Goal: Task Accomplishment & Management: Use online tool/utility

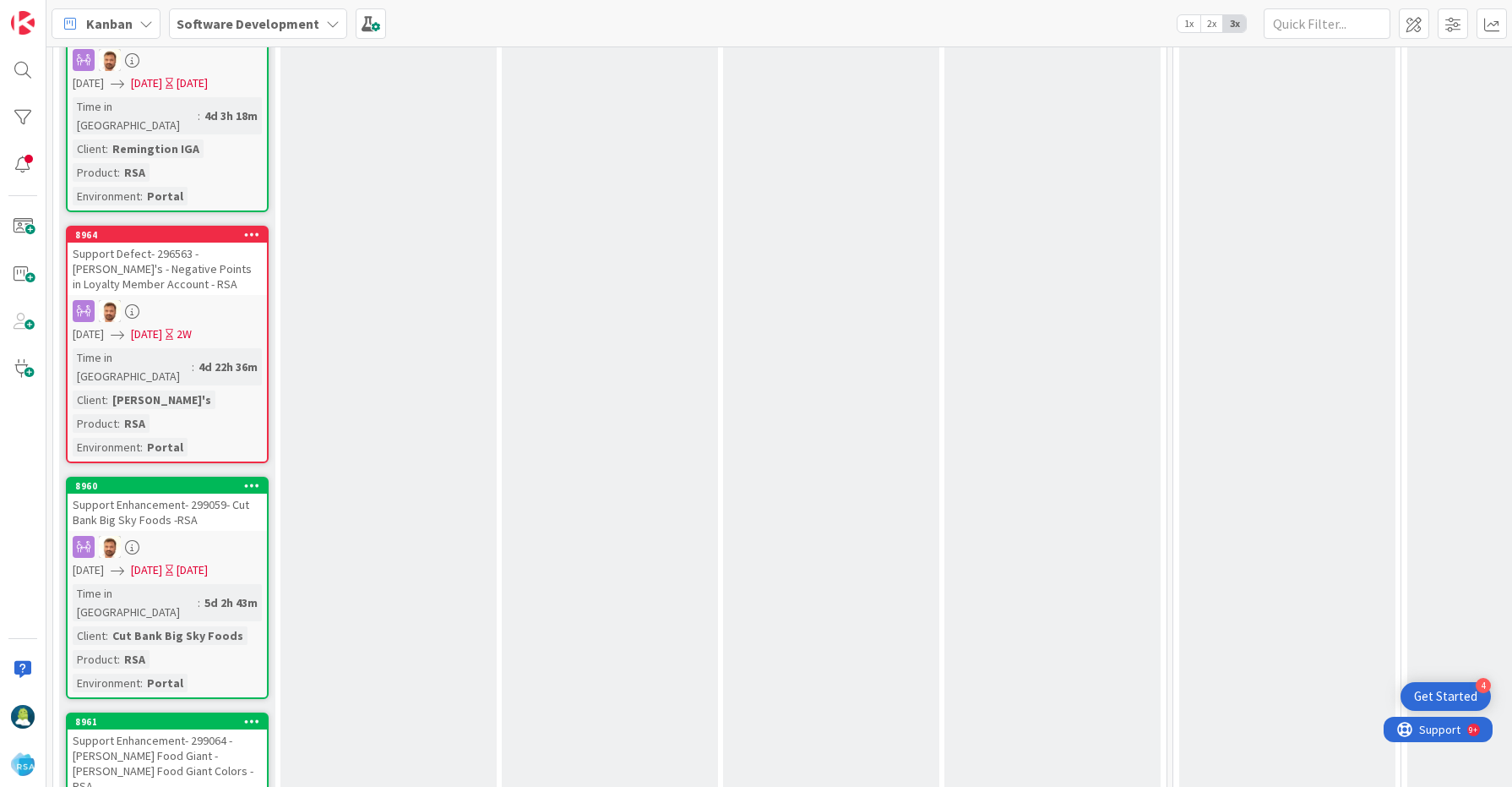
scroll to position [2039, 0]
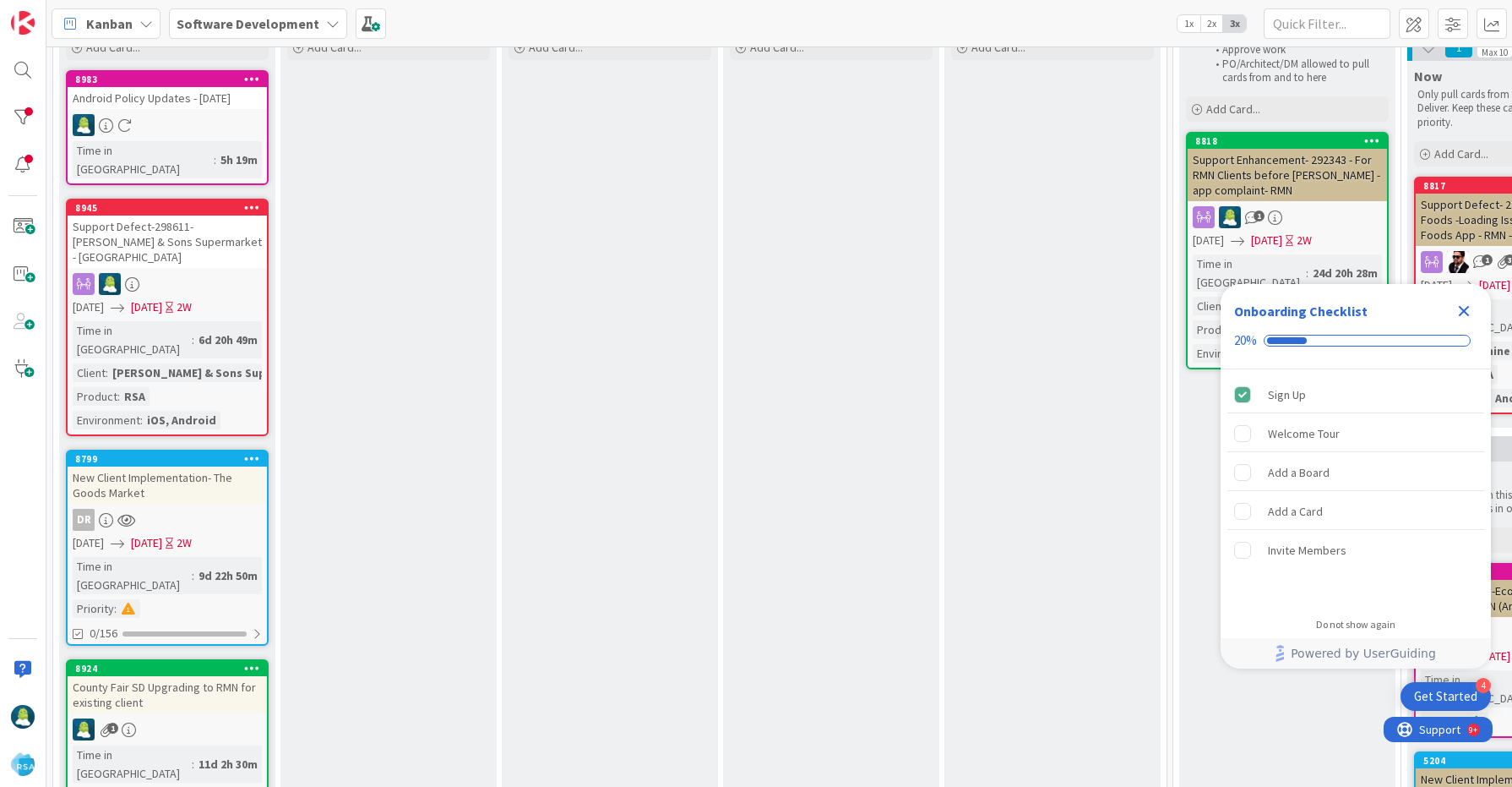
scroll to position [143, 0]
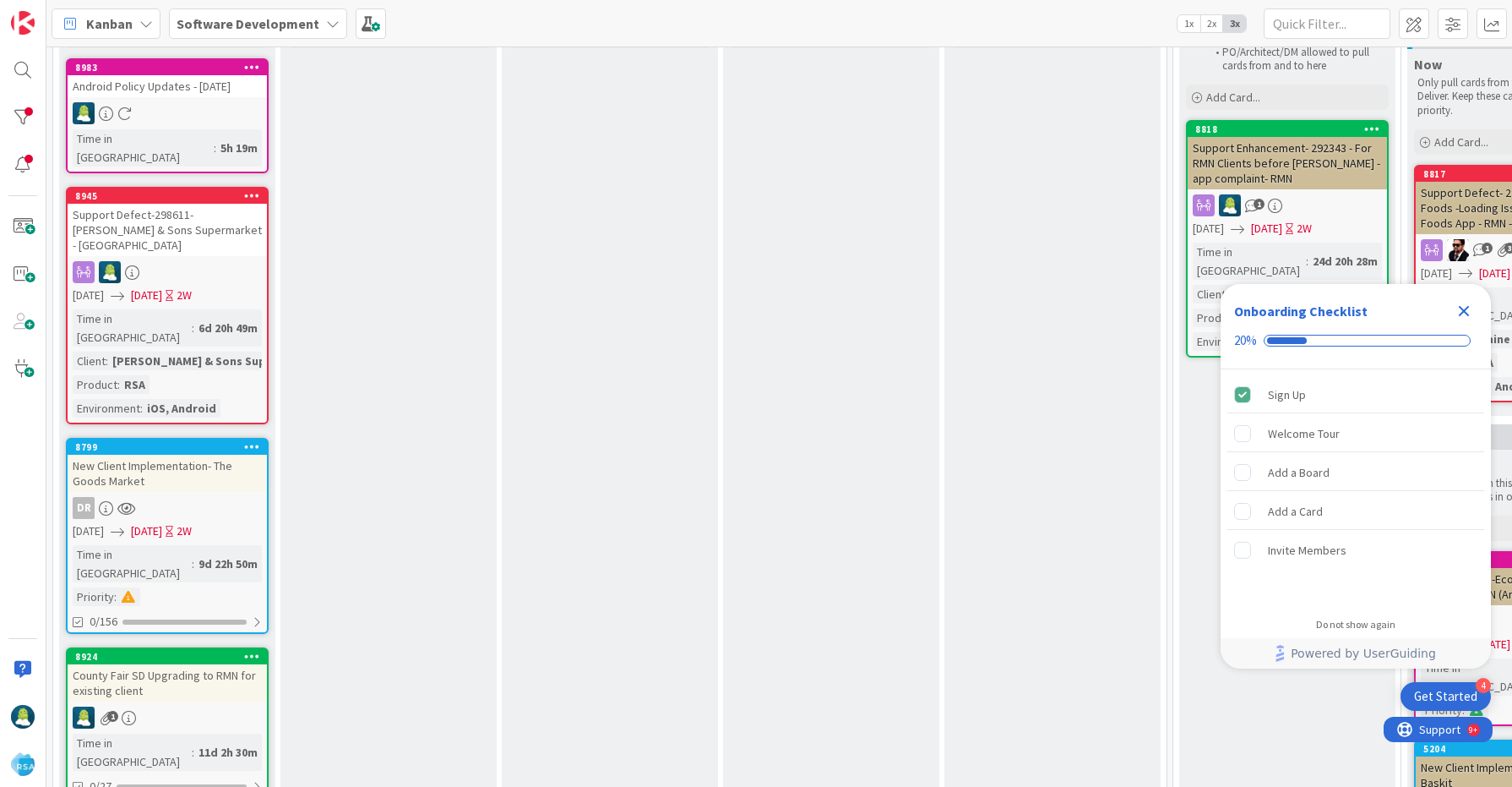
click at [1470, 313] on icon "Close Checklist" at bounding box center [1464, 311] width 20 height 20
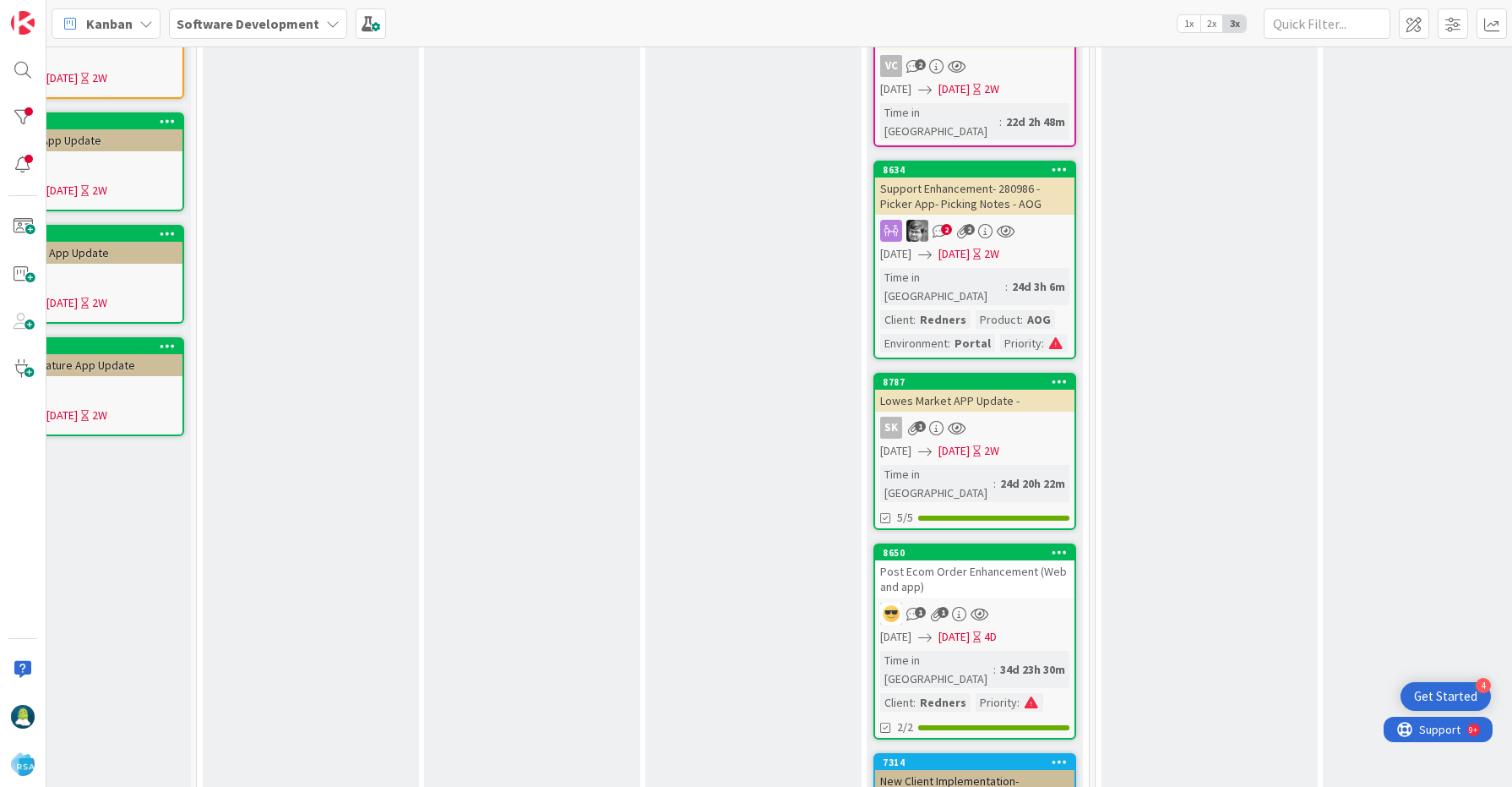
scroll to position [905, 1668]
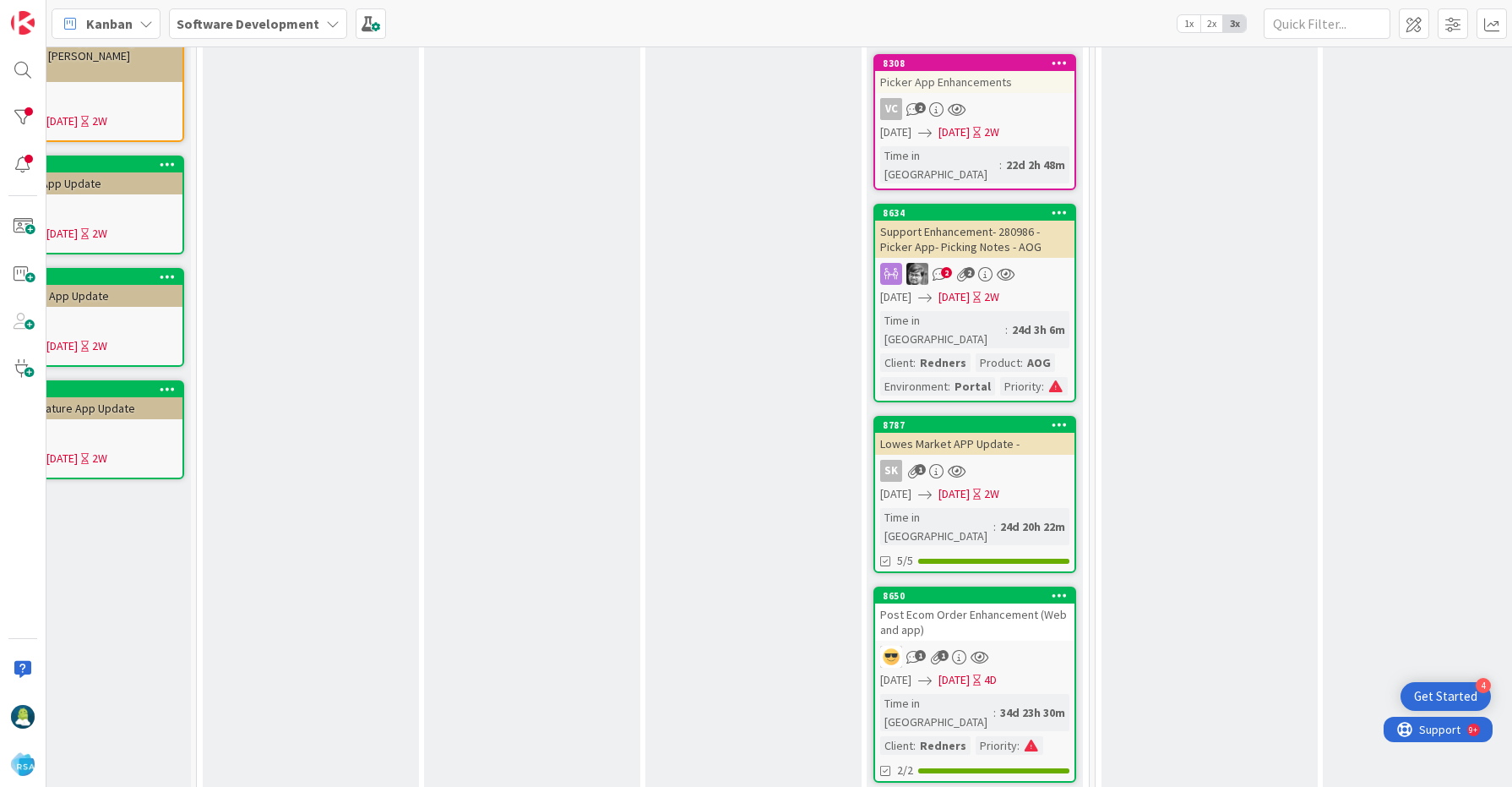
click at [1001, 603] on div "Post Ecom Order Enhancement (Web and app)" at bounding box center [974, 622] width 199 height 37
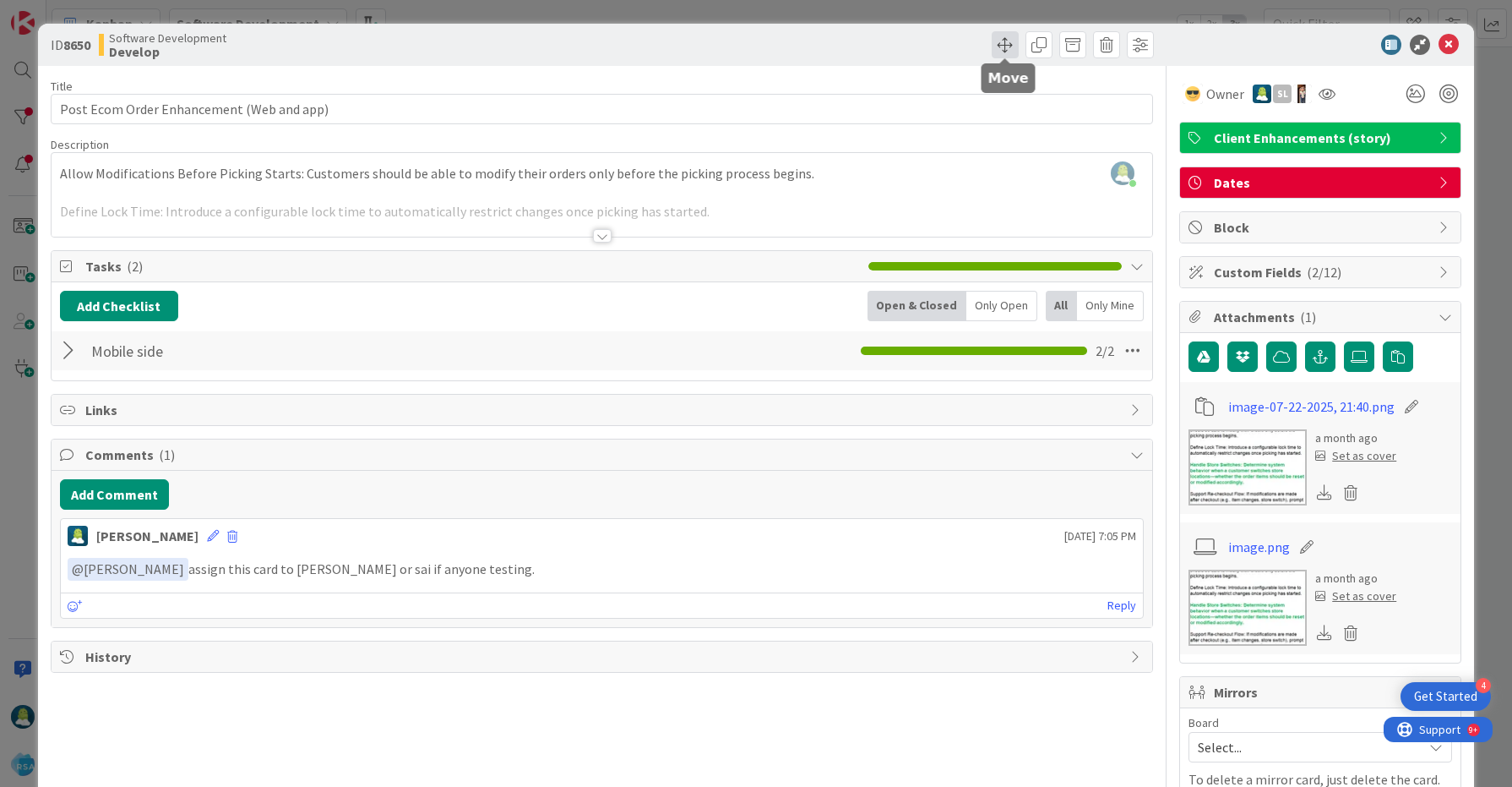
click at [1007, 48] on span at bounding box center [1004, 44] width 27 height 27
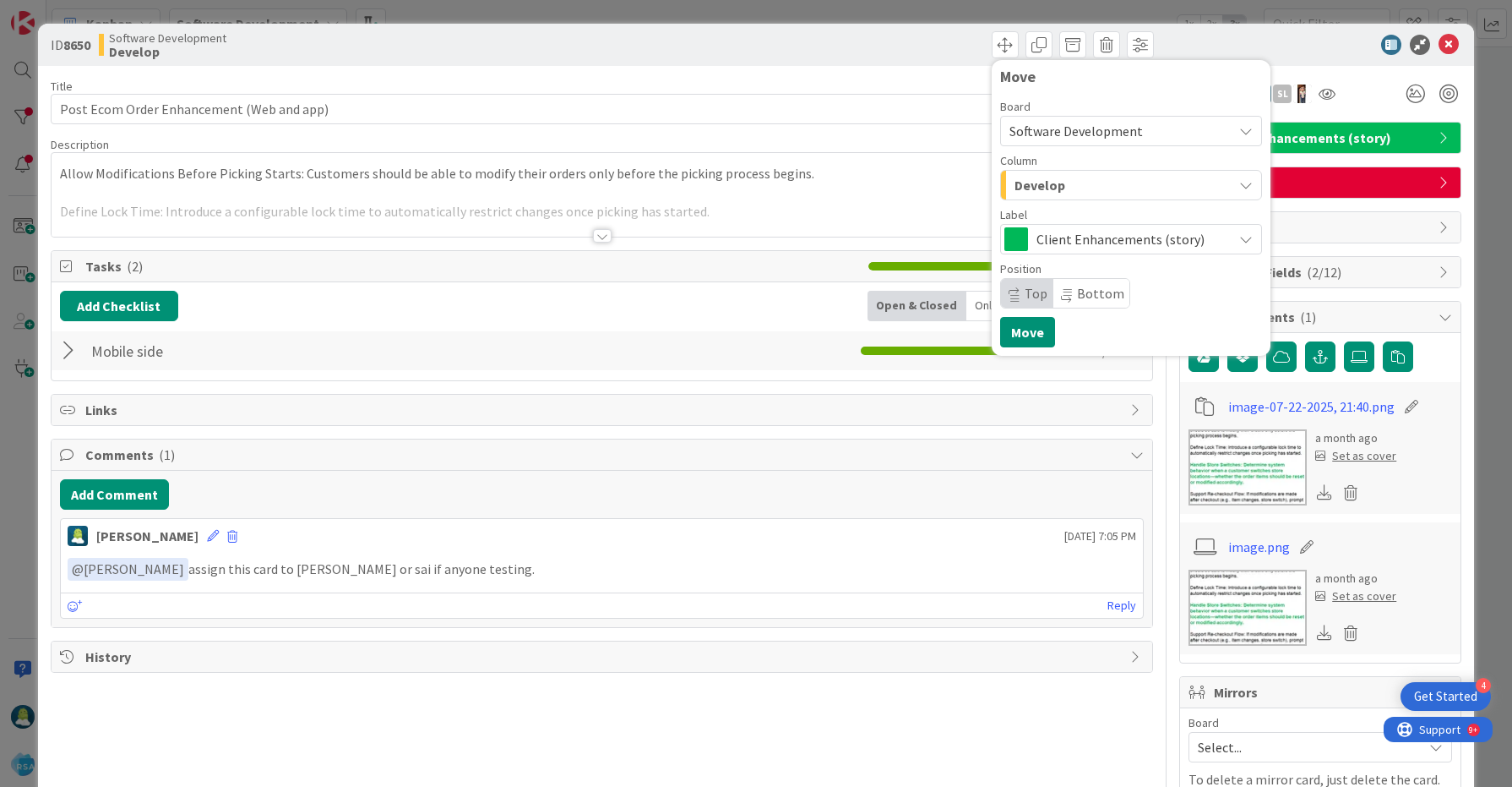
click at [1068, 186] on div "Develop" at bounding box center [1122, 185] width 222 height 27
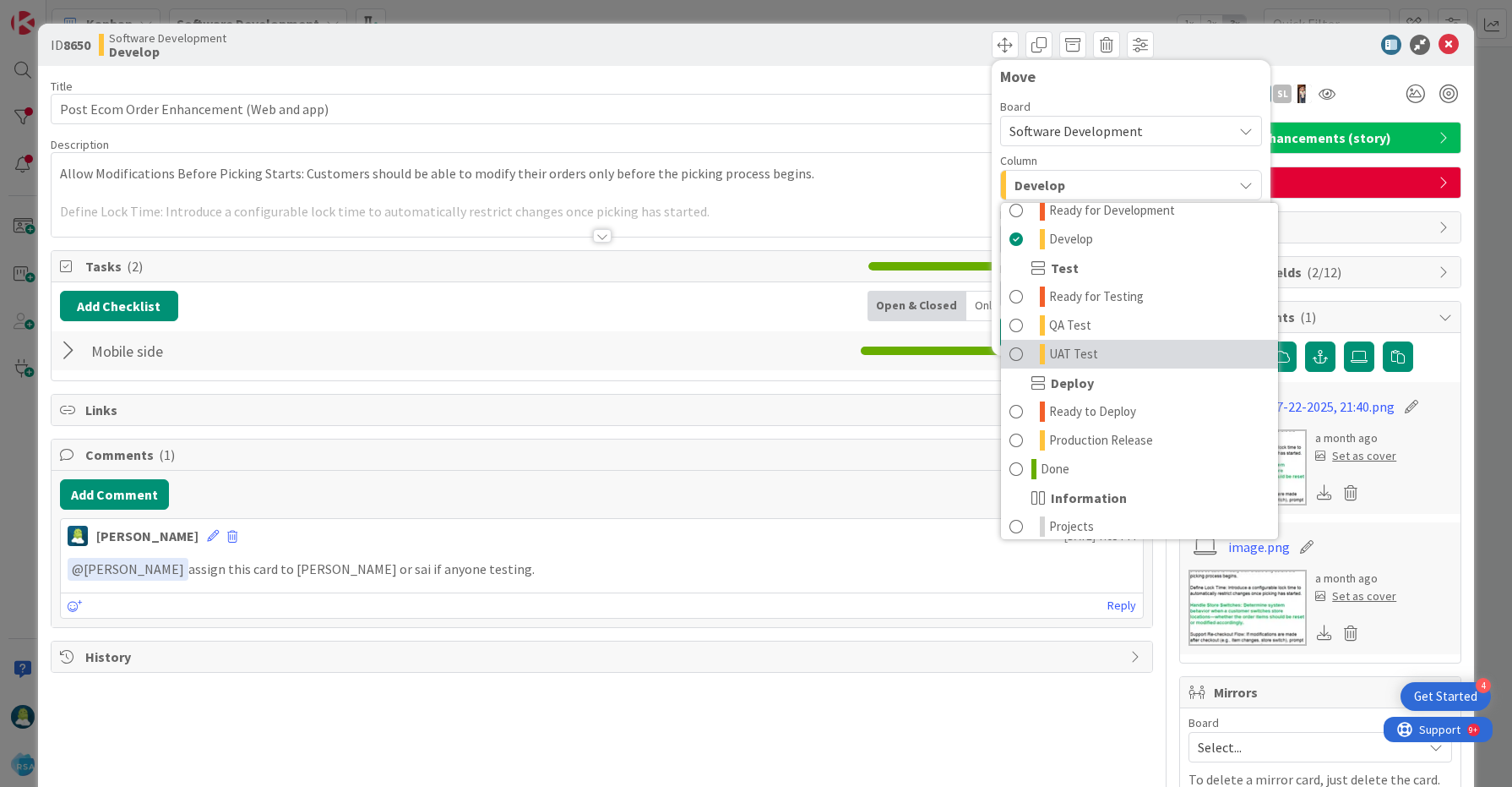
scroll to position [445, 0]
click at [1119, 354] on link "UAT Test" at bounding box center [1139, 353] width 277 height 28
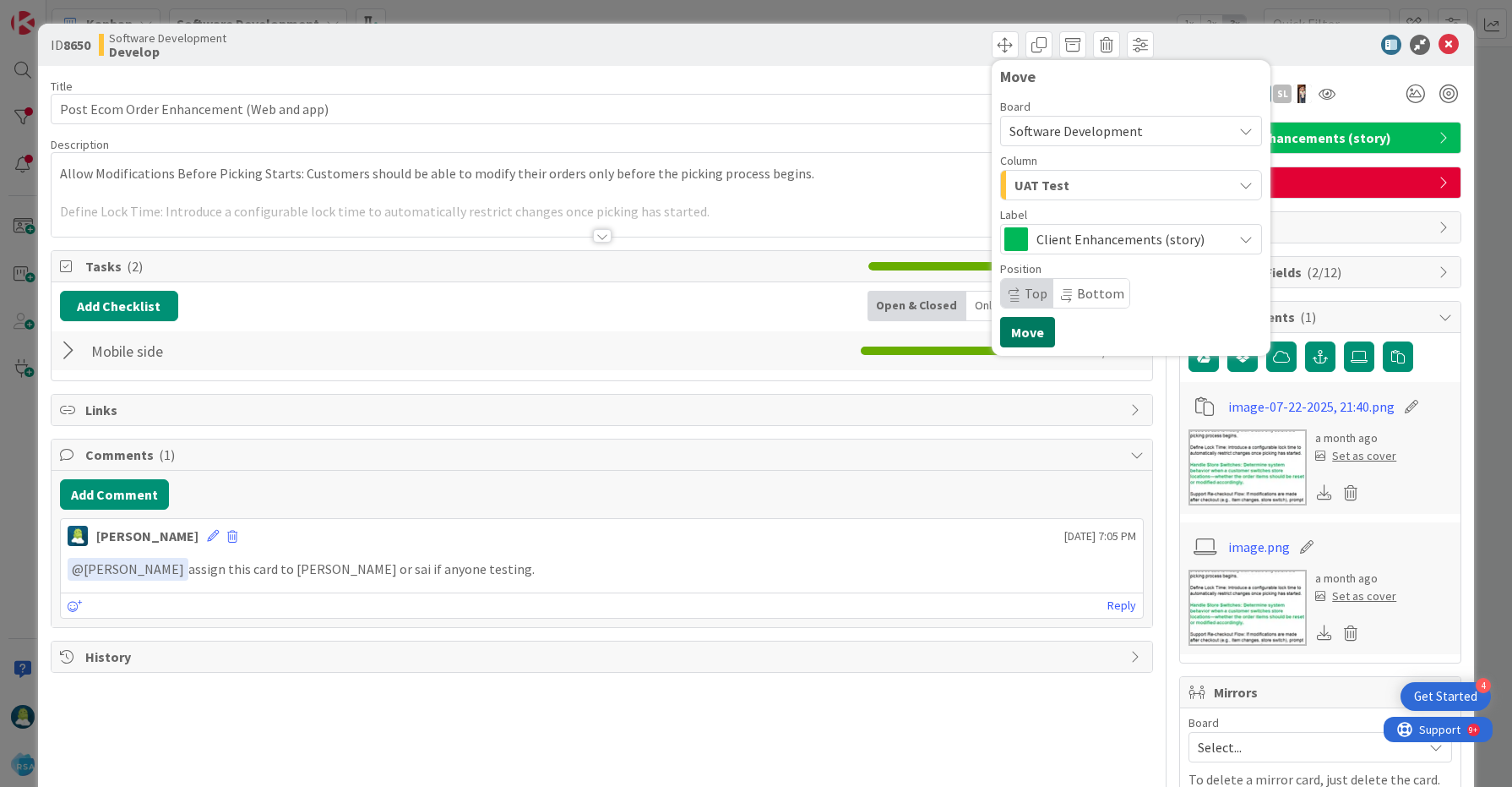
click at [1035, 335] on button "Move" at bounding box center [1028, 332] width 55 height 30
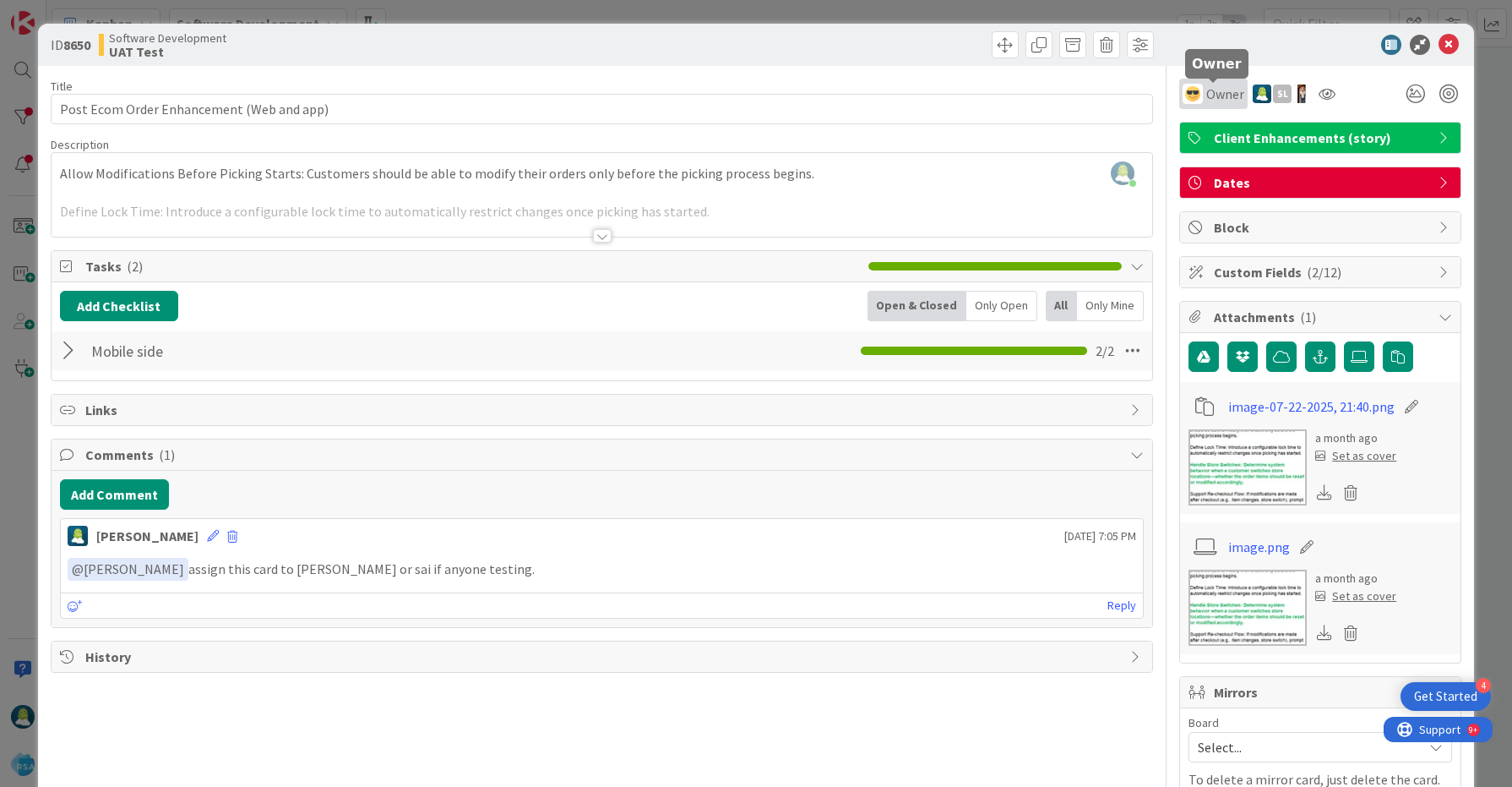
click at [1214, 101] on span "Owner" at bounding box center [1225, 94] width 38 height 20
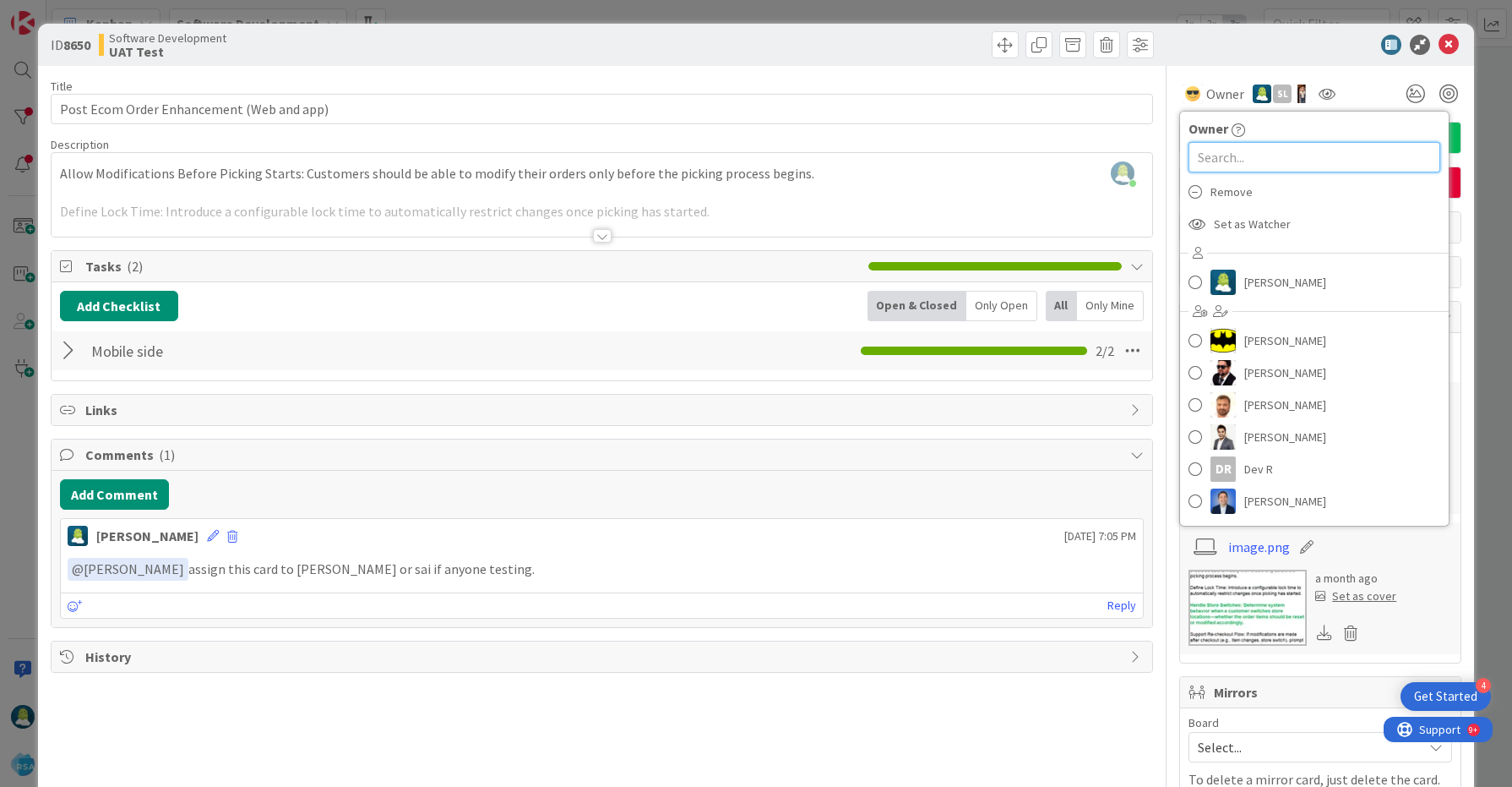
click at [1240, 152] on input "text" at bounding box center [1315, 157] width 252 height 30
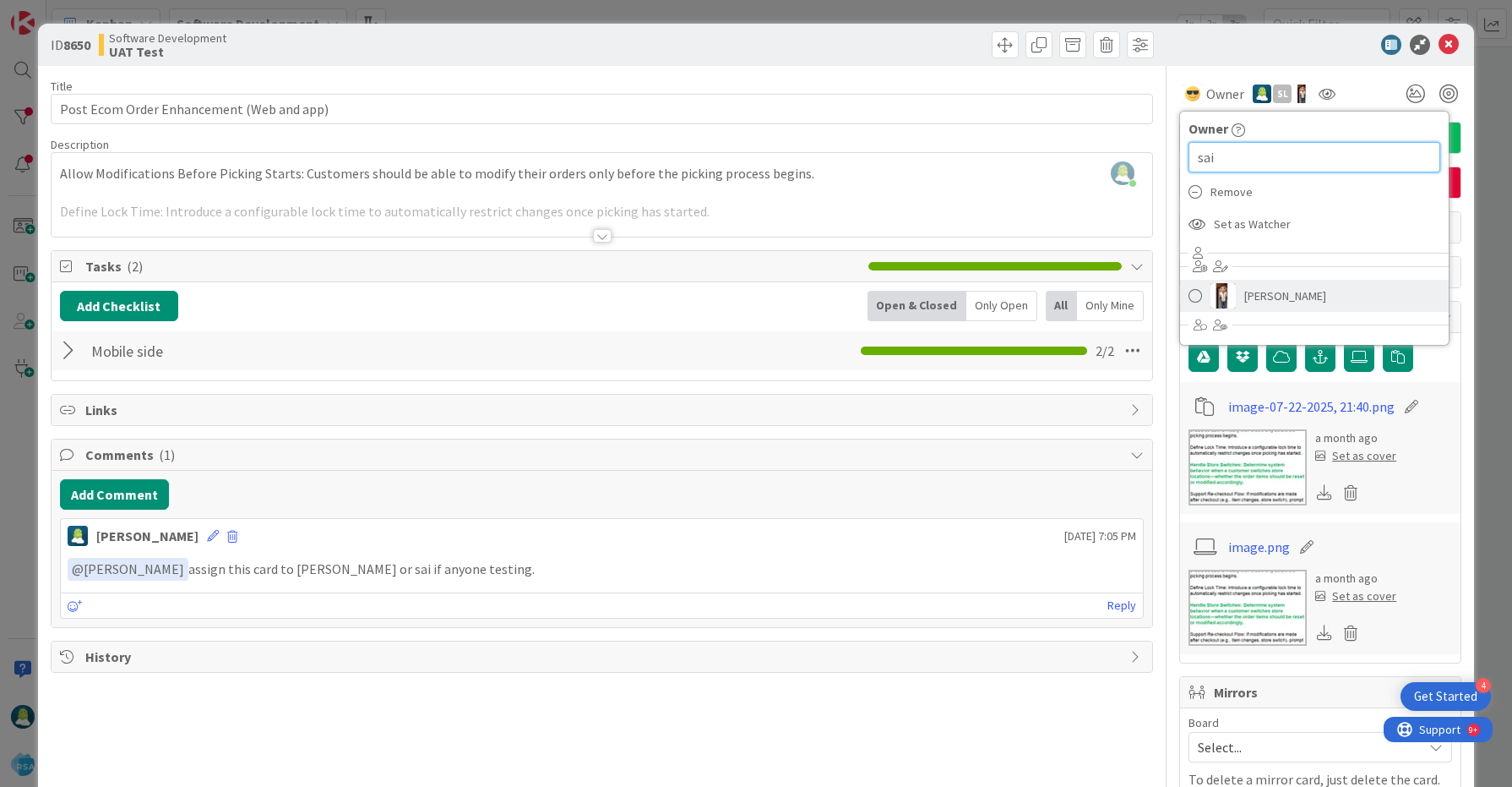
type input "sai"
click at [1193, 294] on span at bounding box center [1195, 296] width 14 height 26
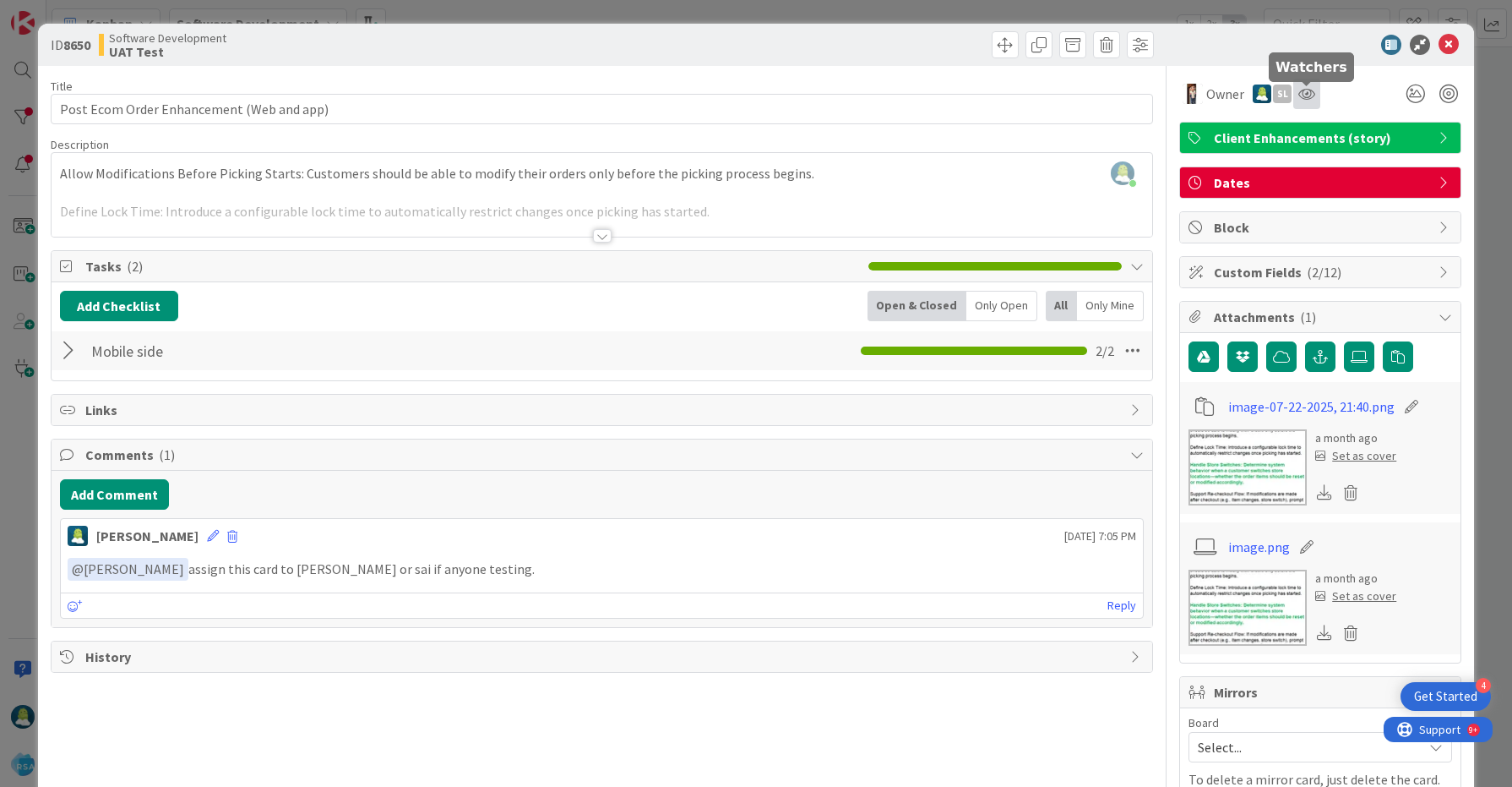
click at [1306, 98] on icon at bounding box center [1306, 94] width 17 height 14
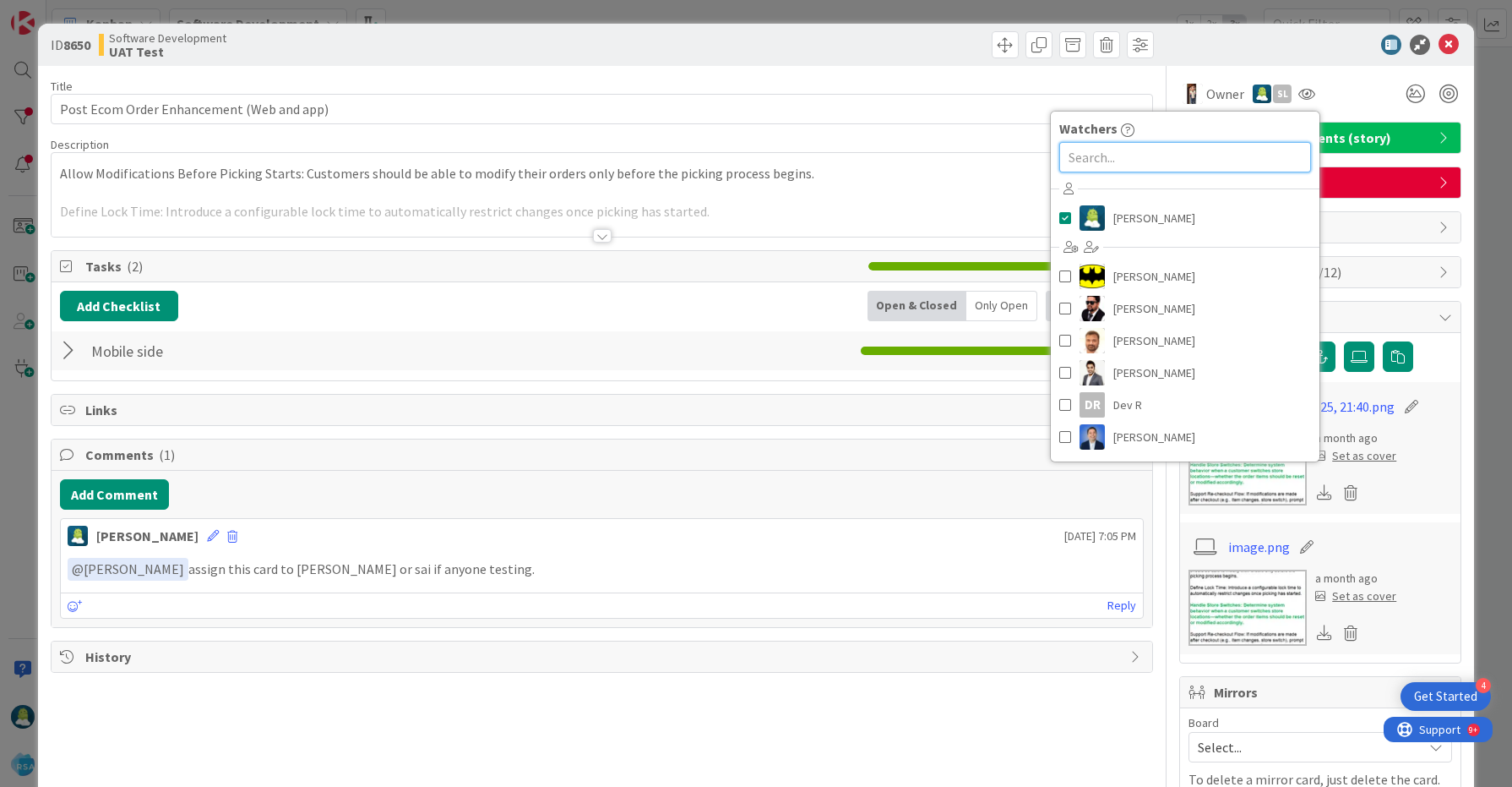
click at [1148, 159] on input "text" at bounding box center [1185, 157] width 252 height 30
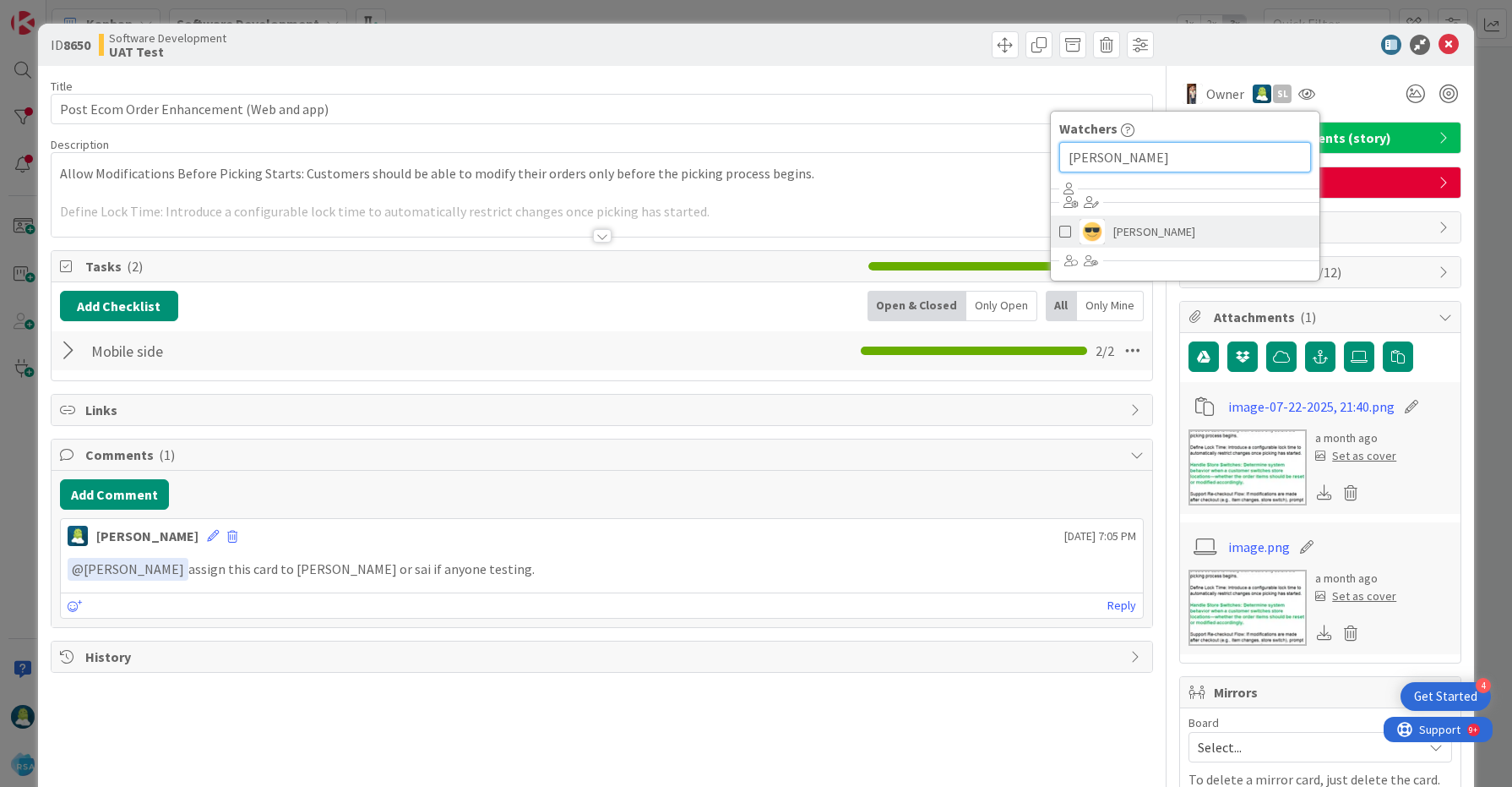
type input "jay"
click at [1064, 236] on span at bounding box center [1065, 231] width 12 height 26
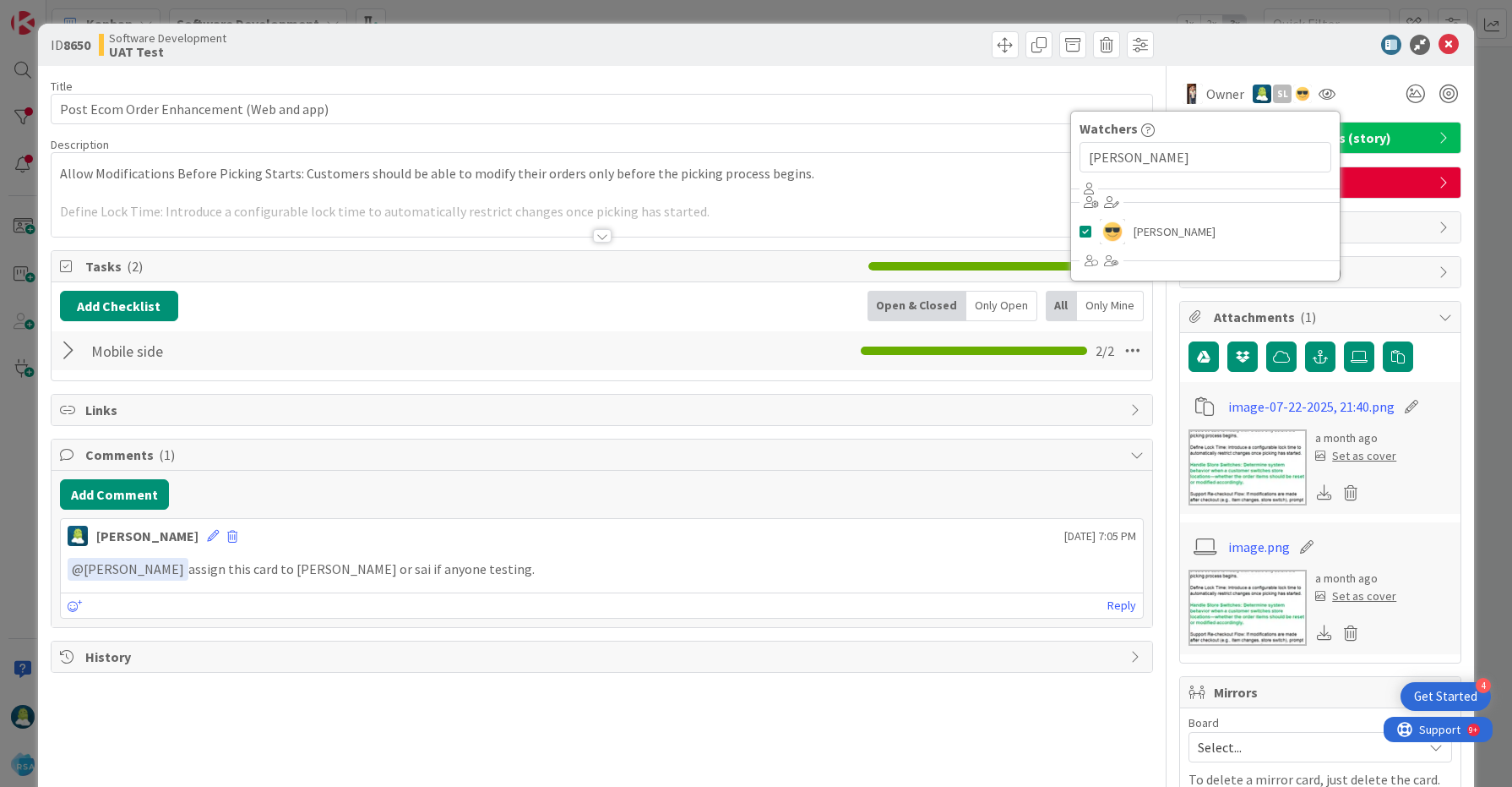
click at [774, 317] on div "Add Checklist Open & Closed Only Open All Only Mine" at bounding box center [602, 306] width 1085 height 30
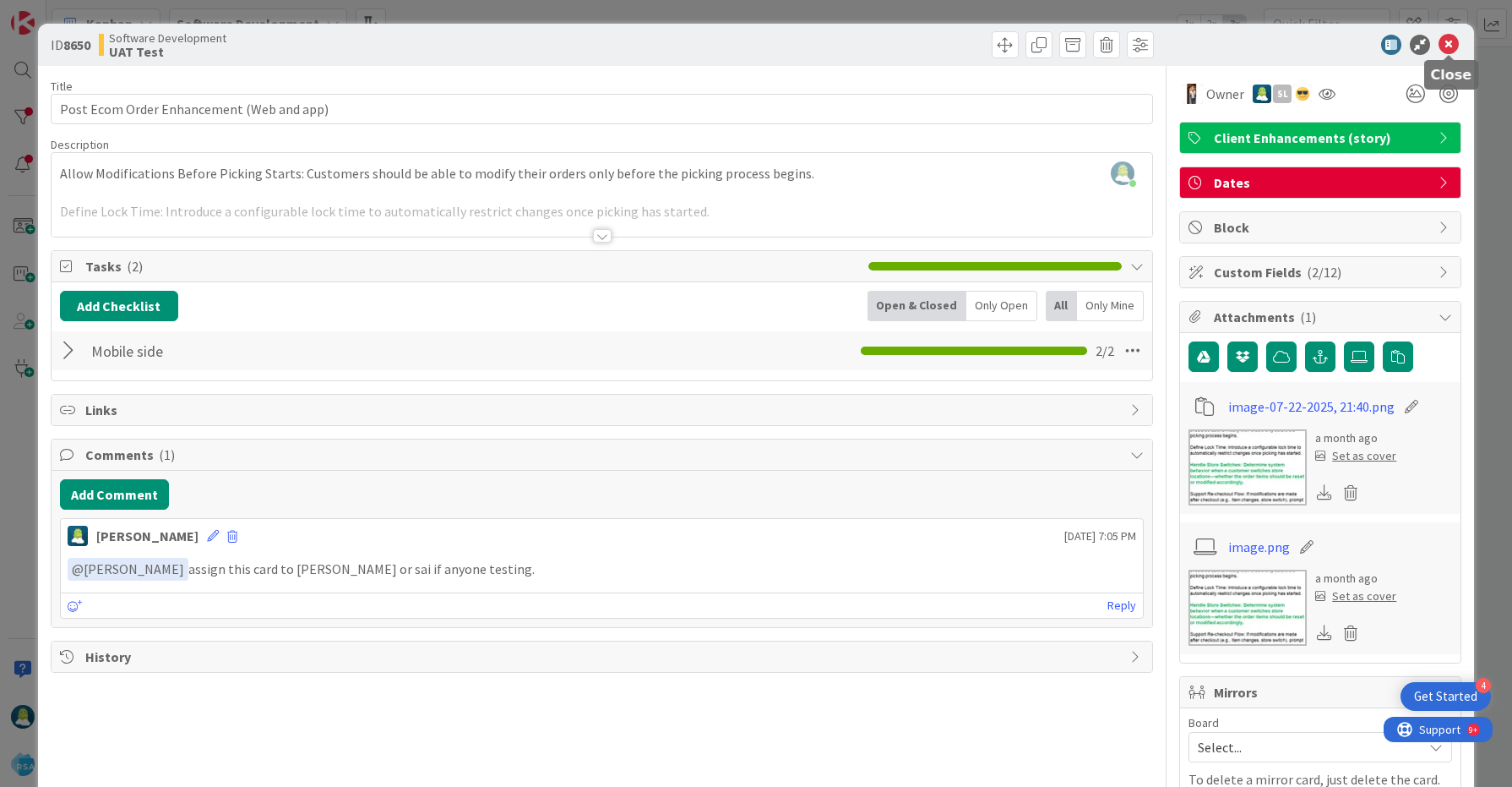
click at [1452, 47] on icon at bounding box center [1449, 45] width 20 height 20
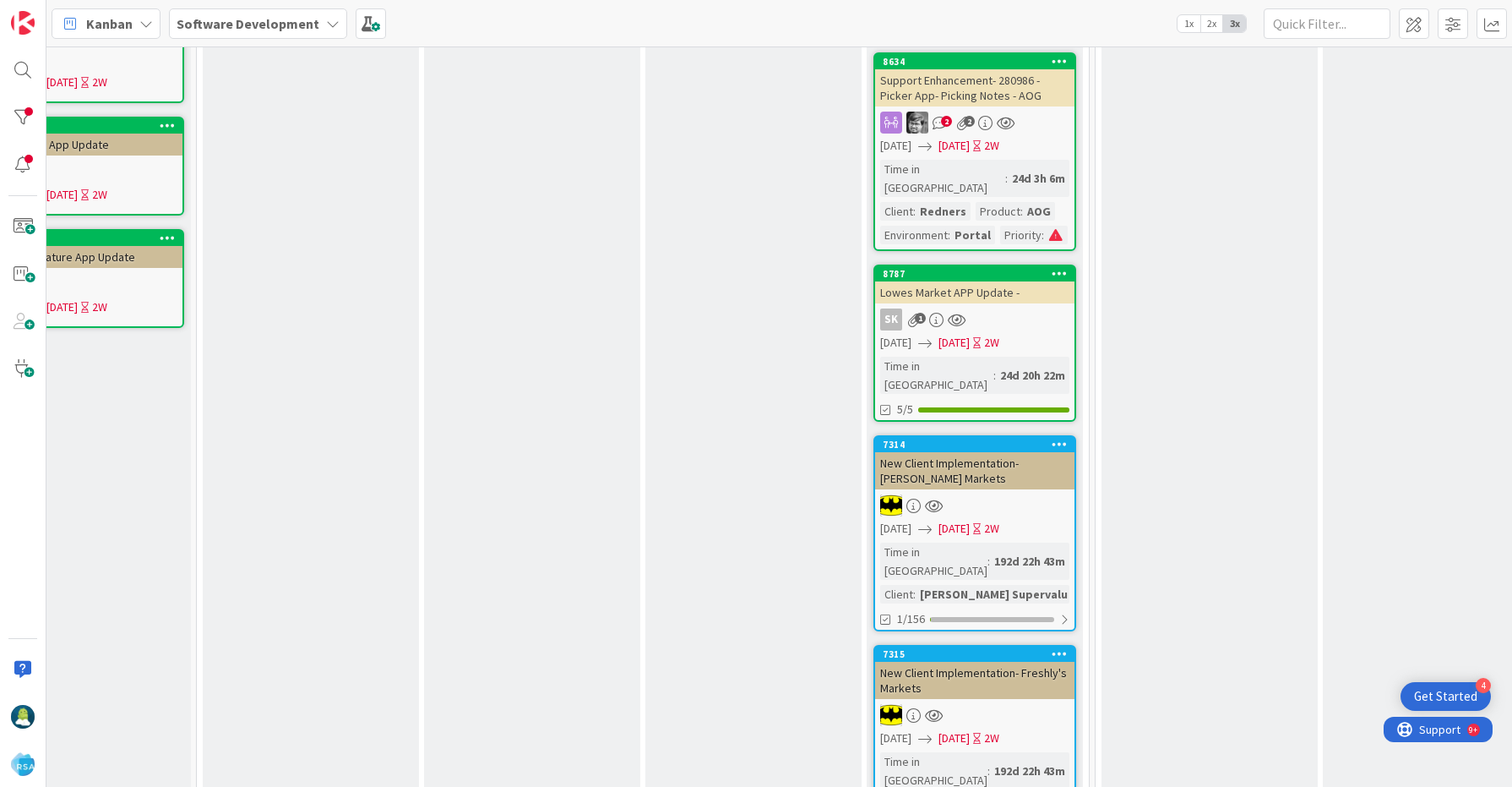
scroll to position [1058, 1668]
click at [586, 365] on div "Design provide a design provide an estimate list tasks to successfully deliver …" at bounding box center [532, 268] width 217 height 2385
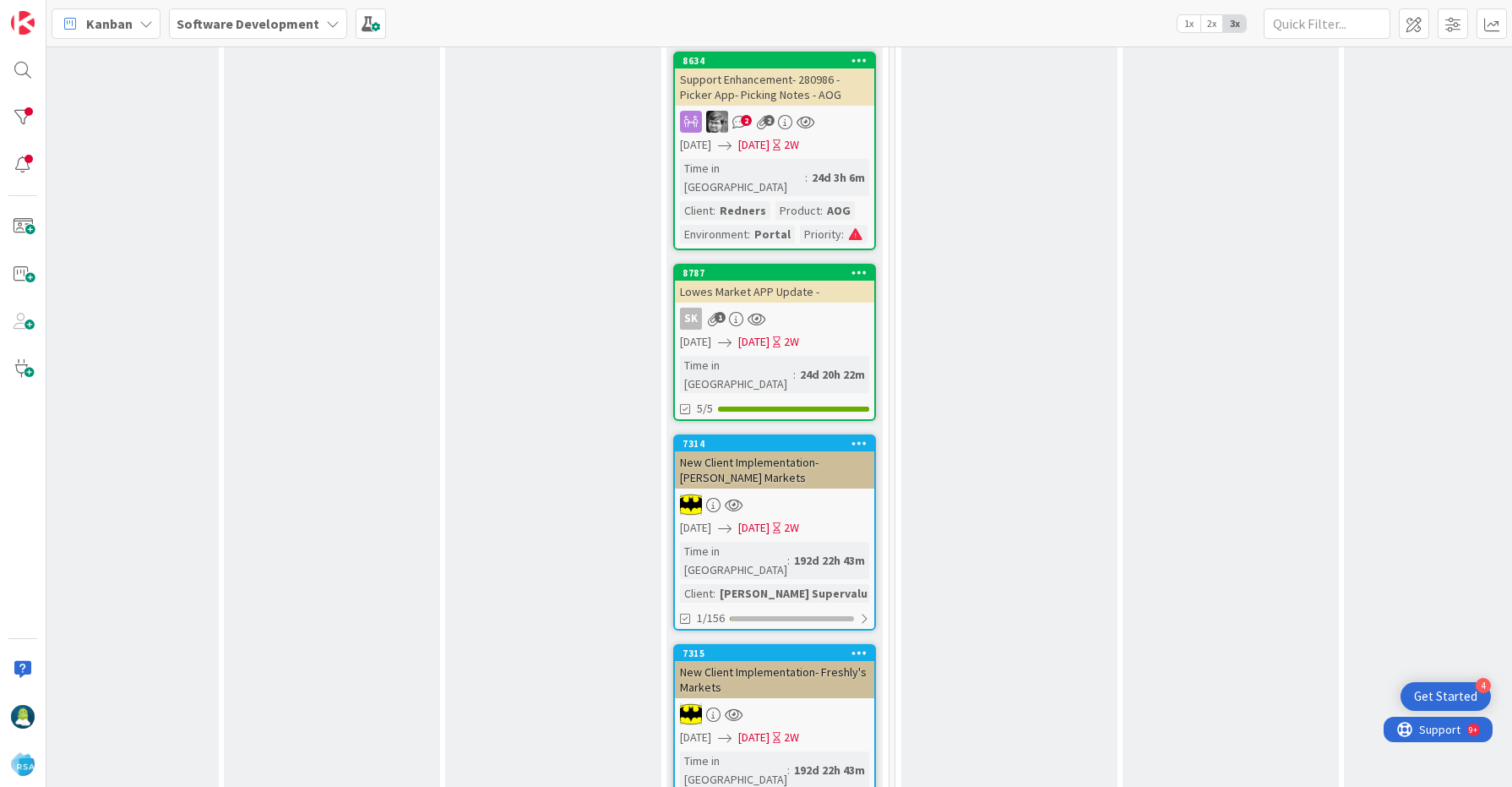
scroll to position [1058, 1872]
click at [420, 523] on div "Design provide a design provide an estimate list tasks to successfully deliver …" at bounding box center [328, 268] width 217 height 2385
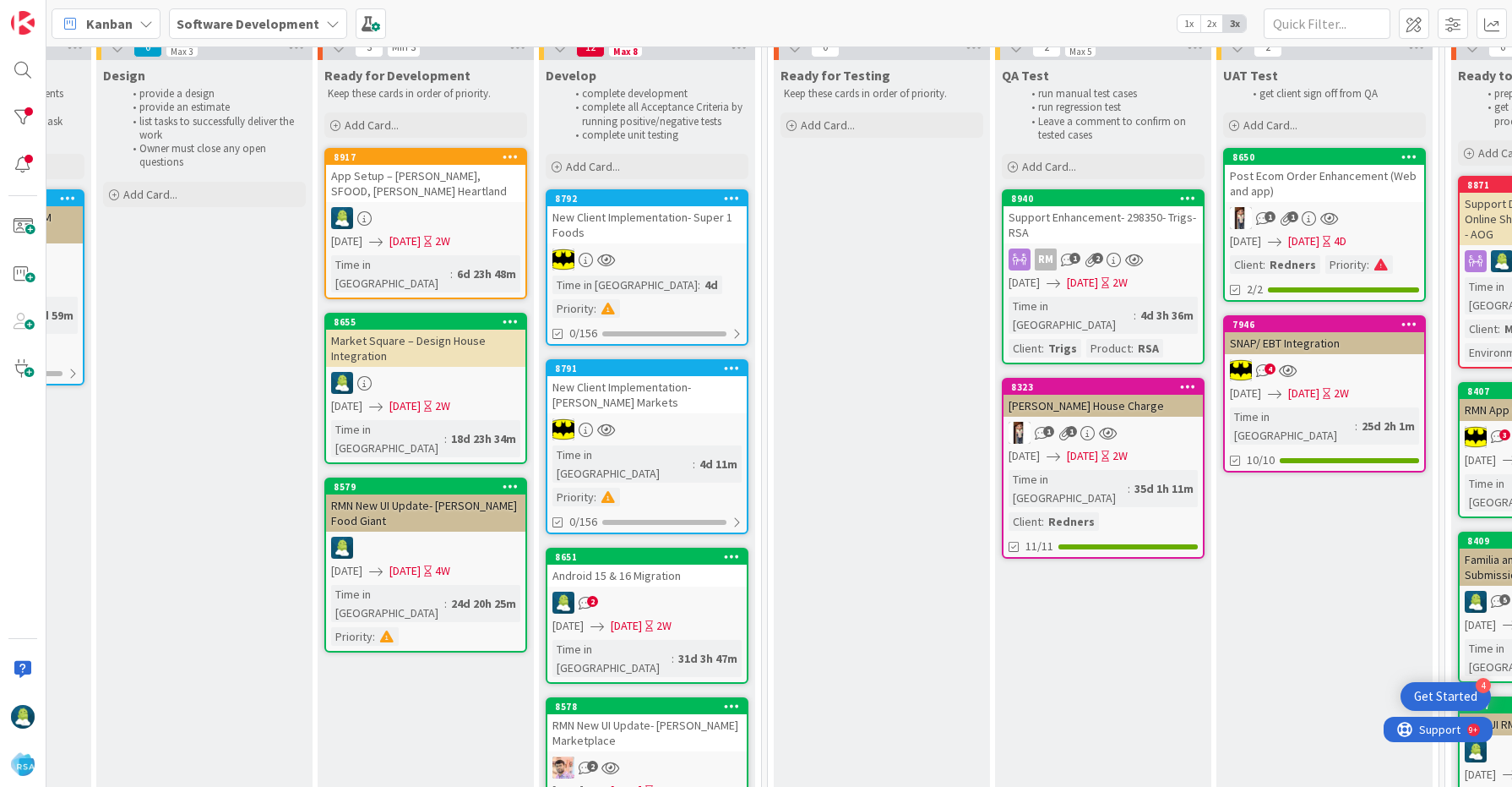
scroll to position [0, 1996]
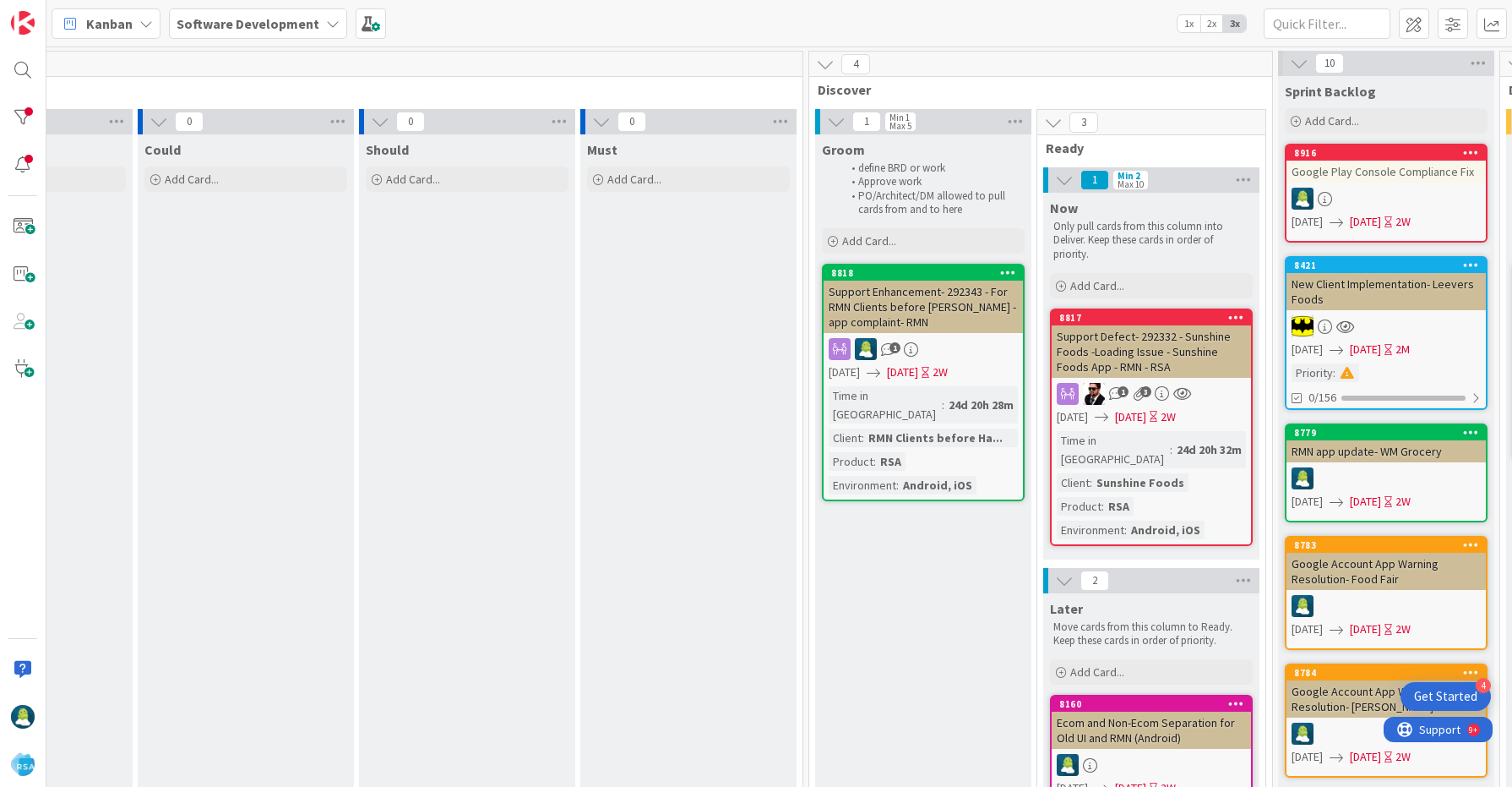
scroll to position [0, 365]
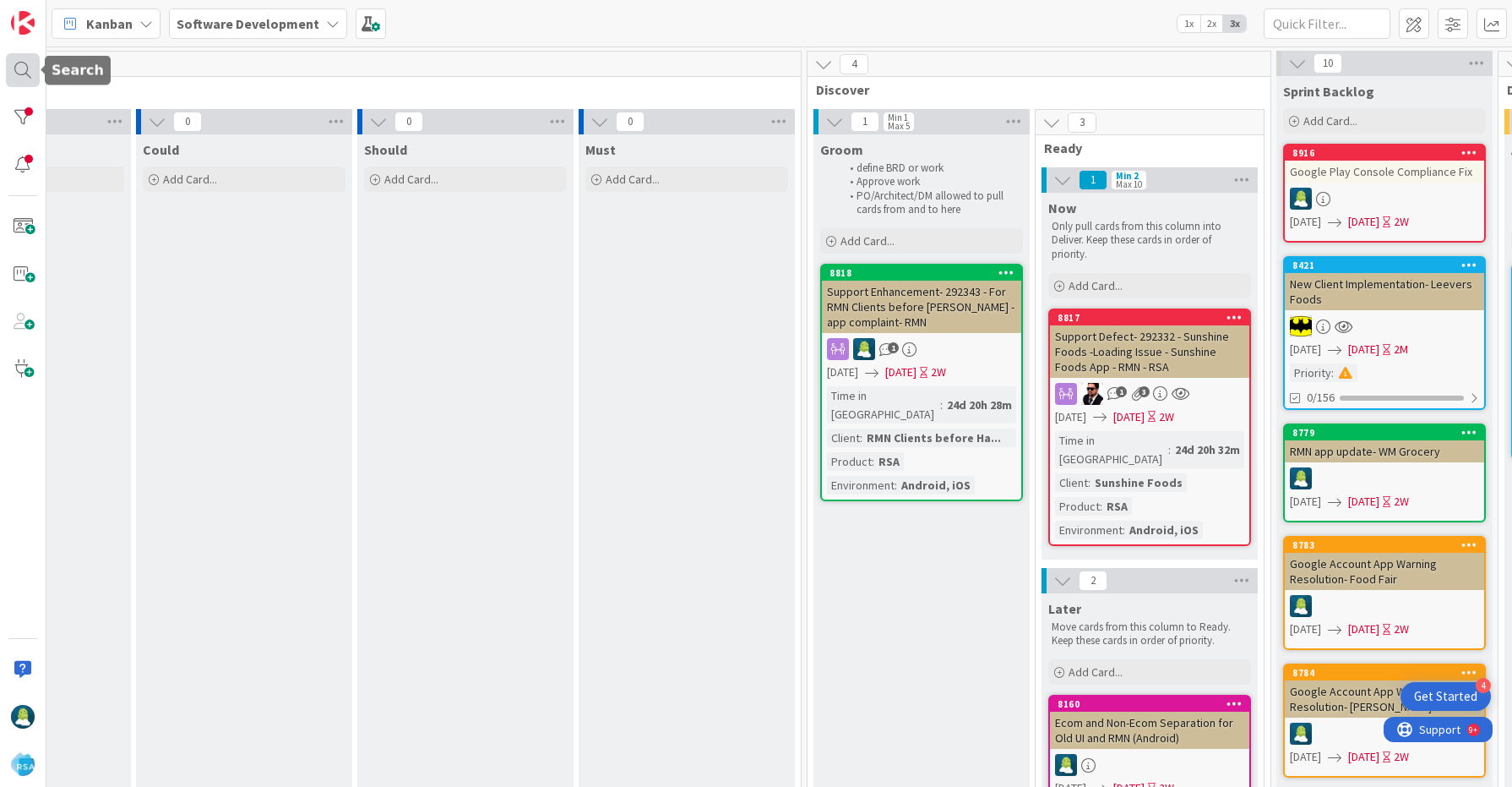
click at [6, 74] on div at bounding box center [22, 70] width 34 height 34
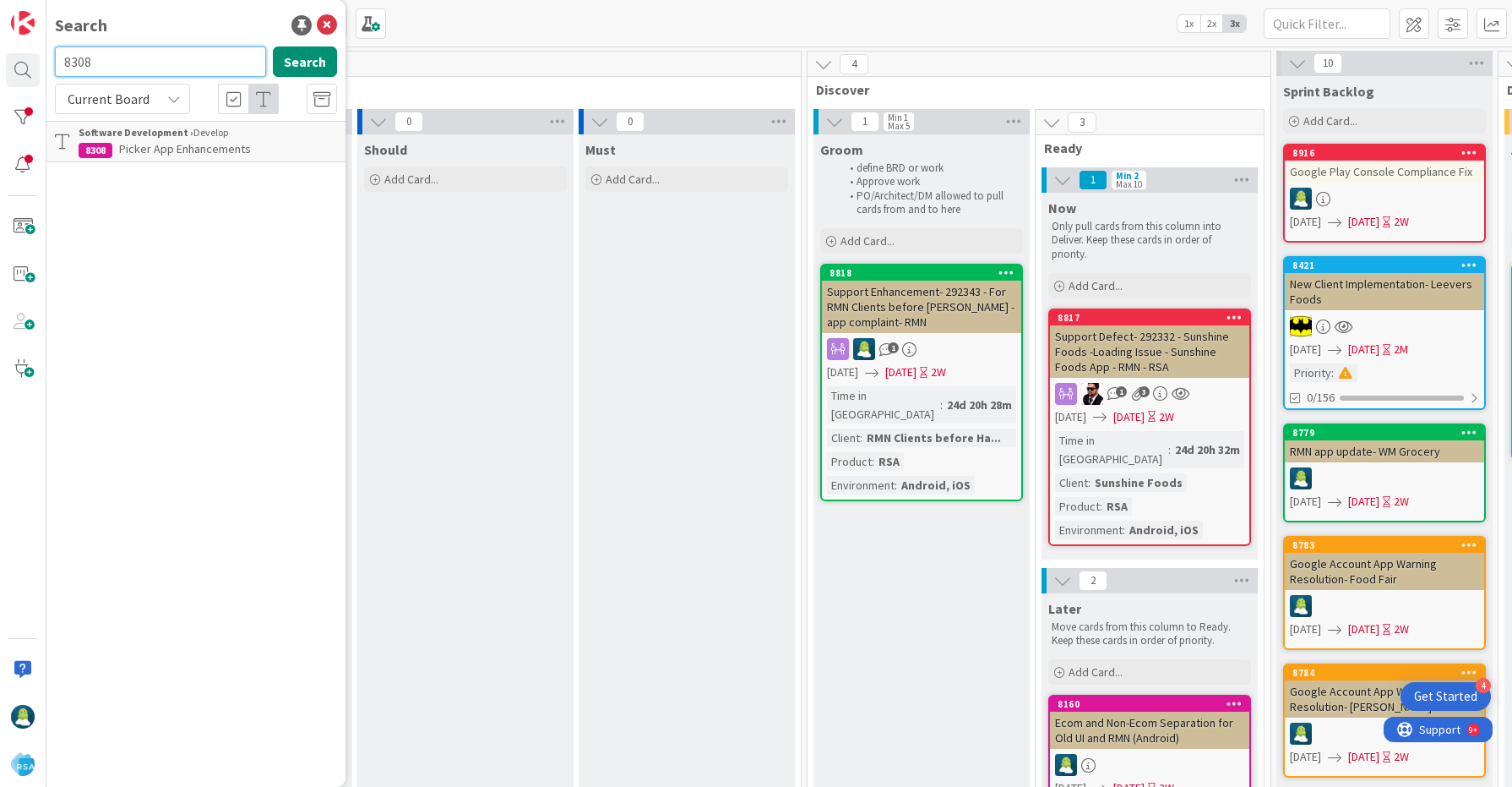
click at [70, 55] on input "8308" at bounding box center [161, 62] width 211 height 30
paste input "785"
click at [101, 63] on input "8785" at bounding box center [161, 62] width 211 height 30
click at [76, 62] on input "8784" at bounding box center [161, 62] width 211 height 30
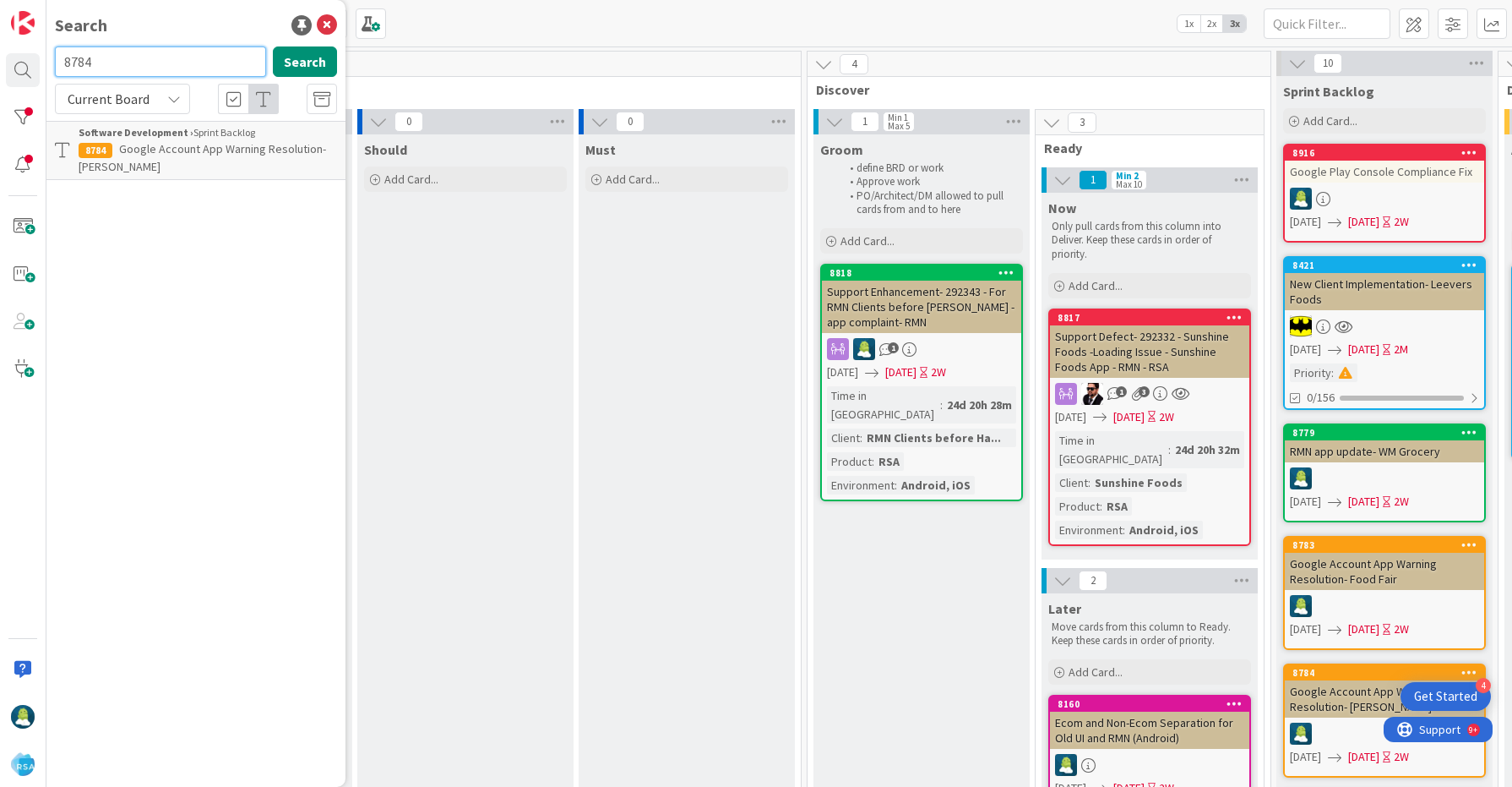
click at [76, 61] on input "8784" at bounding box center [161, 62] width 211 height 30
paste input "920"
type input "8920"
click at [82, 66] on input "8920" at bounding box center [161, 62] width 211 height 30
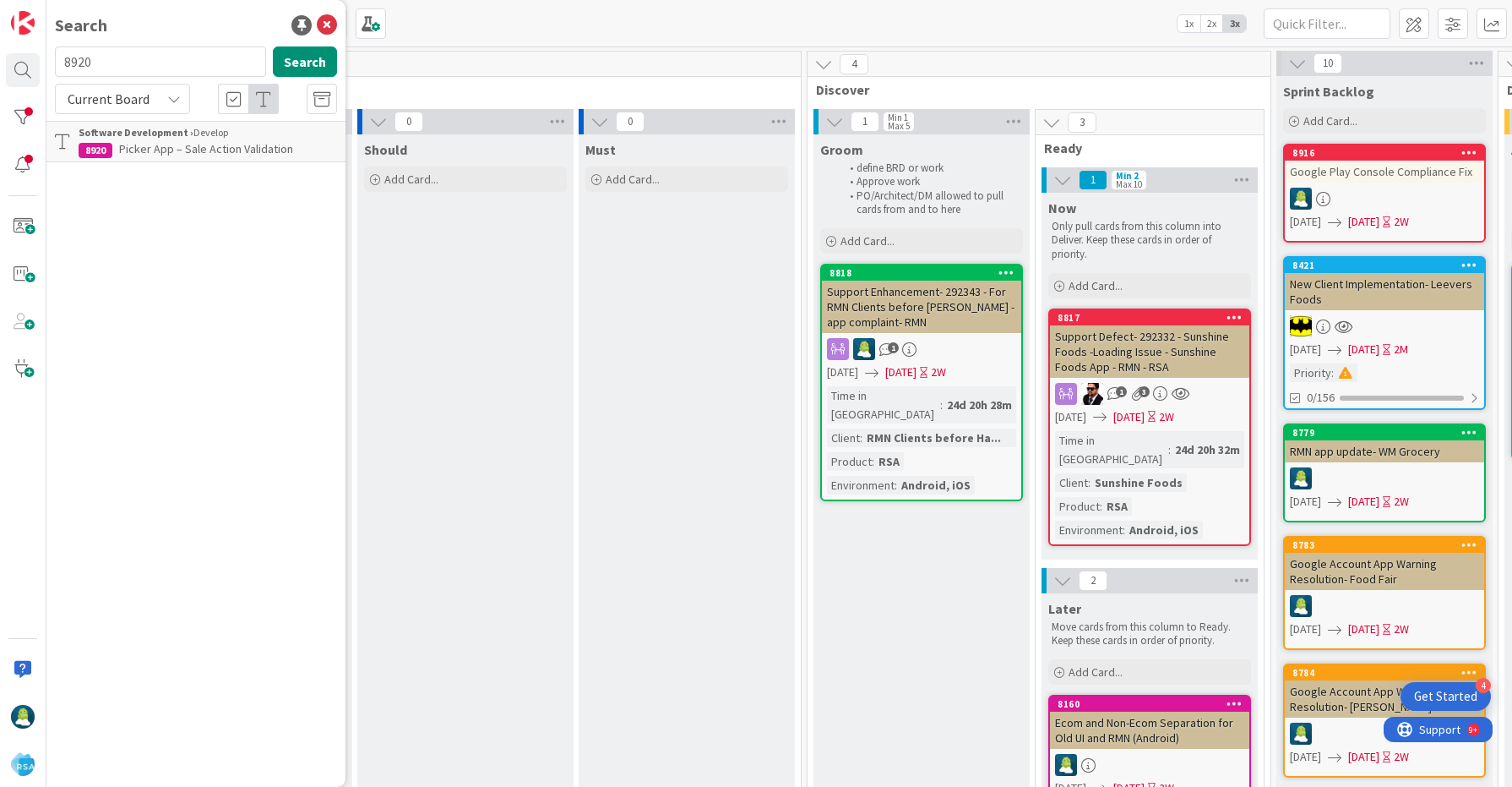
click at [159, 146] on span "Picker App – Sale Action Validation" at bounding box center [207, 149] width 174 height 16
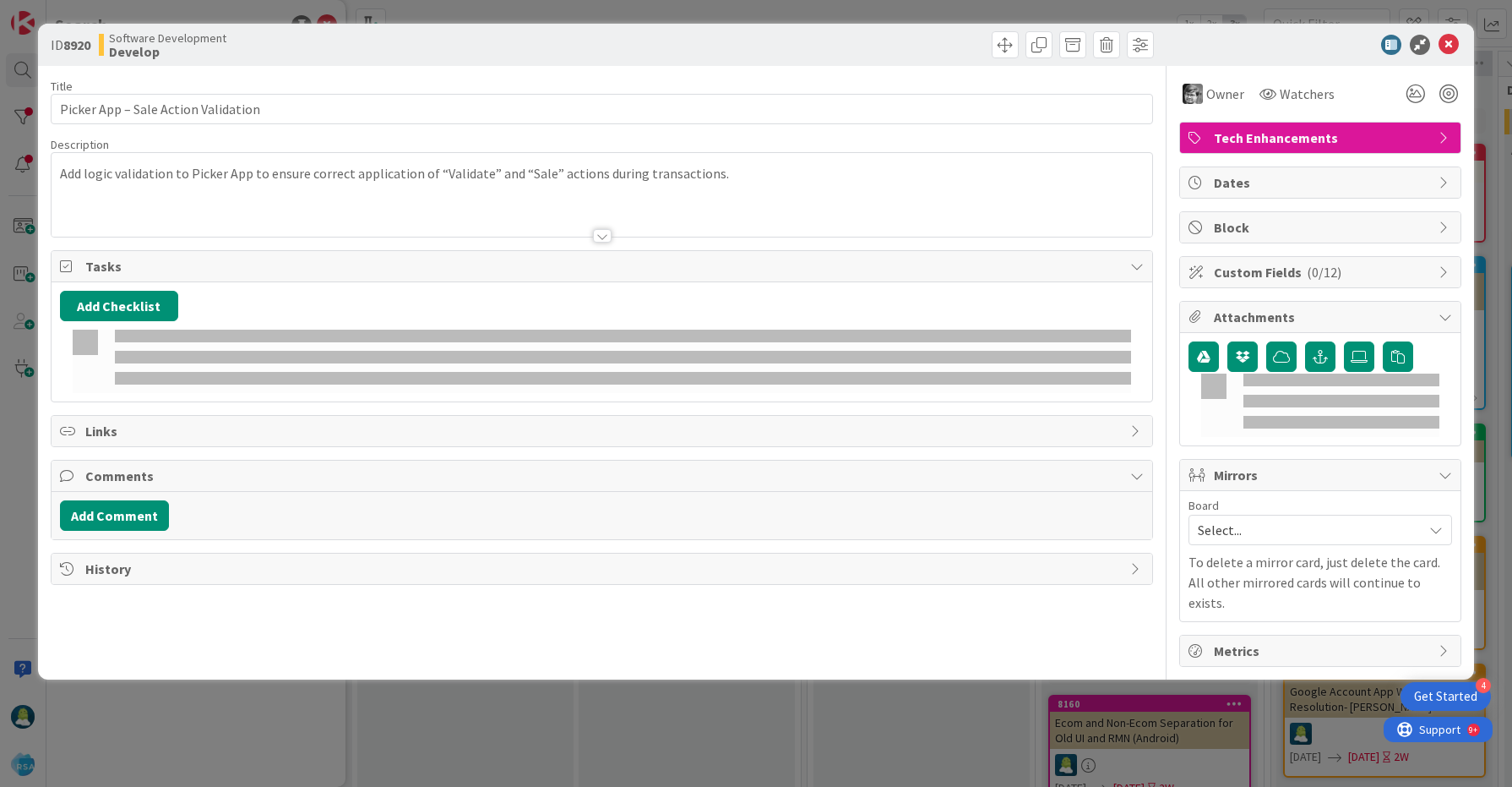
click at [191, 145] on div "Description" at bounding box center [602, 144] width 1103 height 16
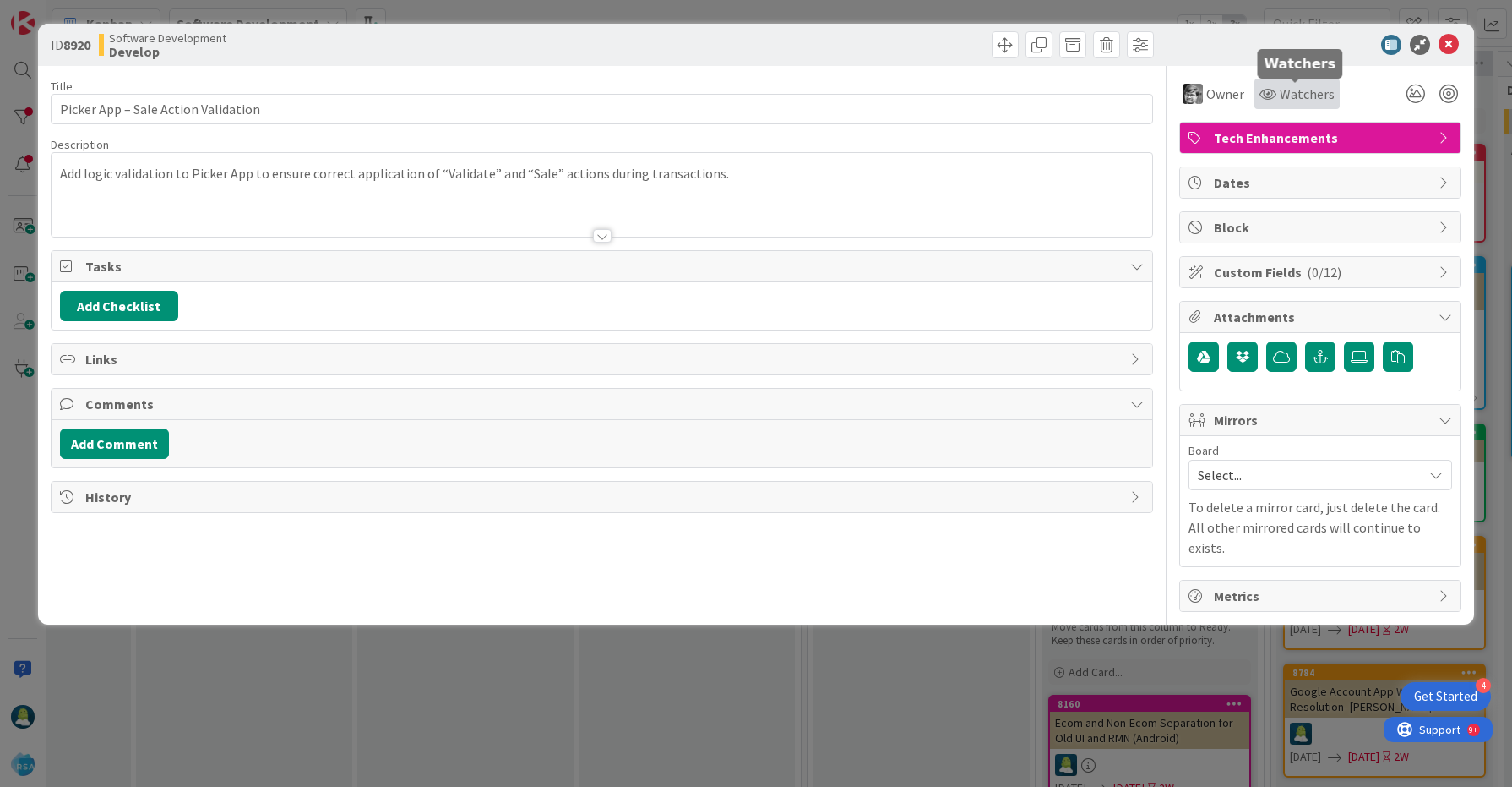
click at [1295, 101] on span "Watchers" at bounding box center [1307, 94] width 55 height 20
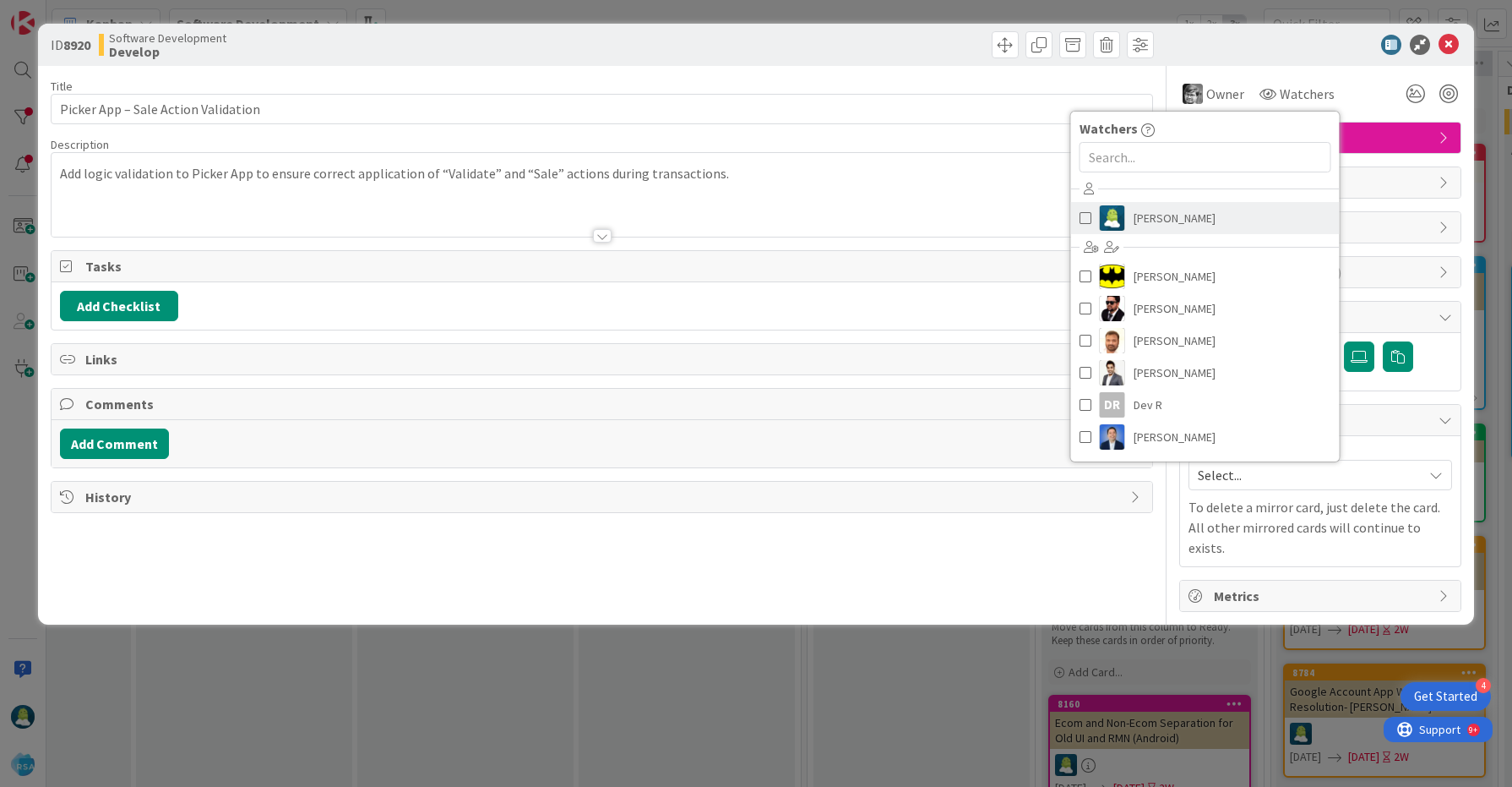
click at [1085, 217] on span at bounding box center [1085, 219] width 12 height 26
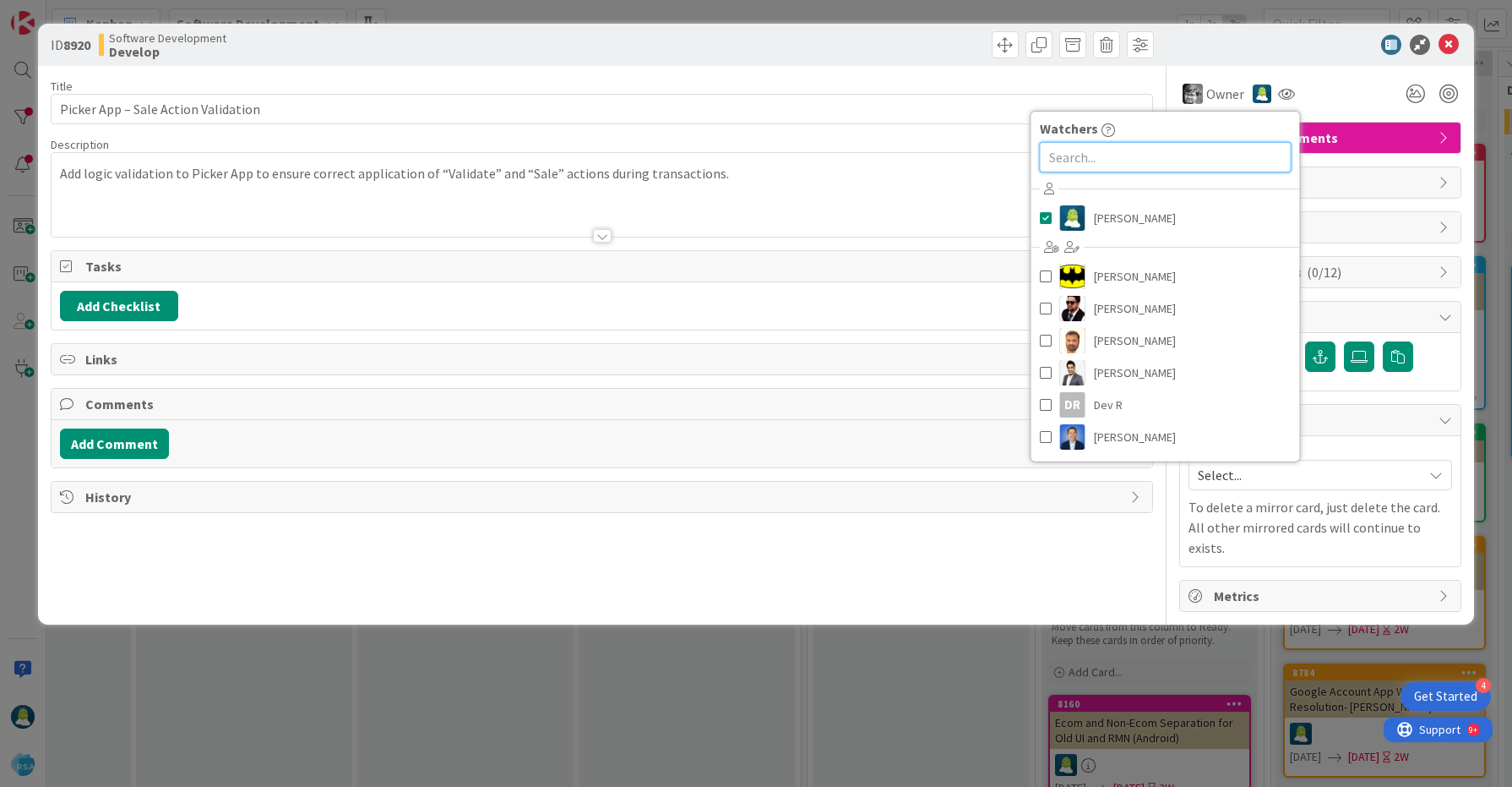
click at [1157, 156] on input "text" at bounding box center [1166, 157] width 252 height 30
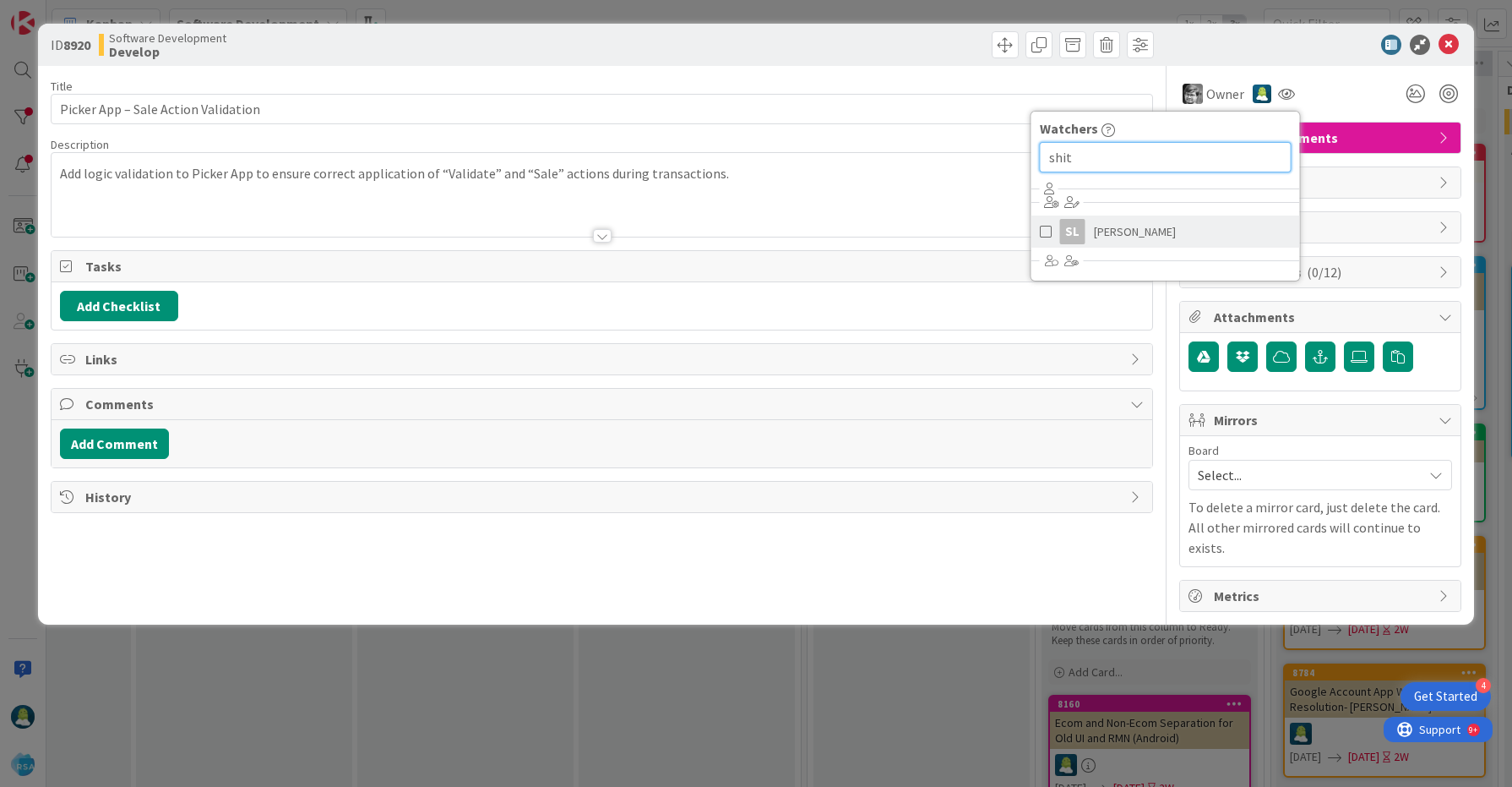
type input "shit"
click at [1047, 229] on span at bounding box center [1046, 231] width 12 height 26
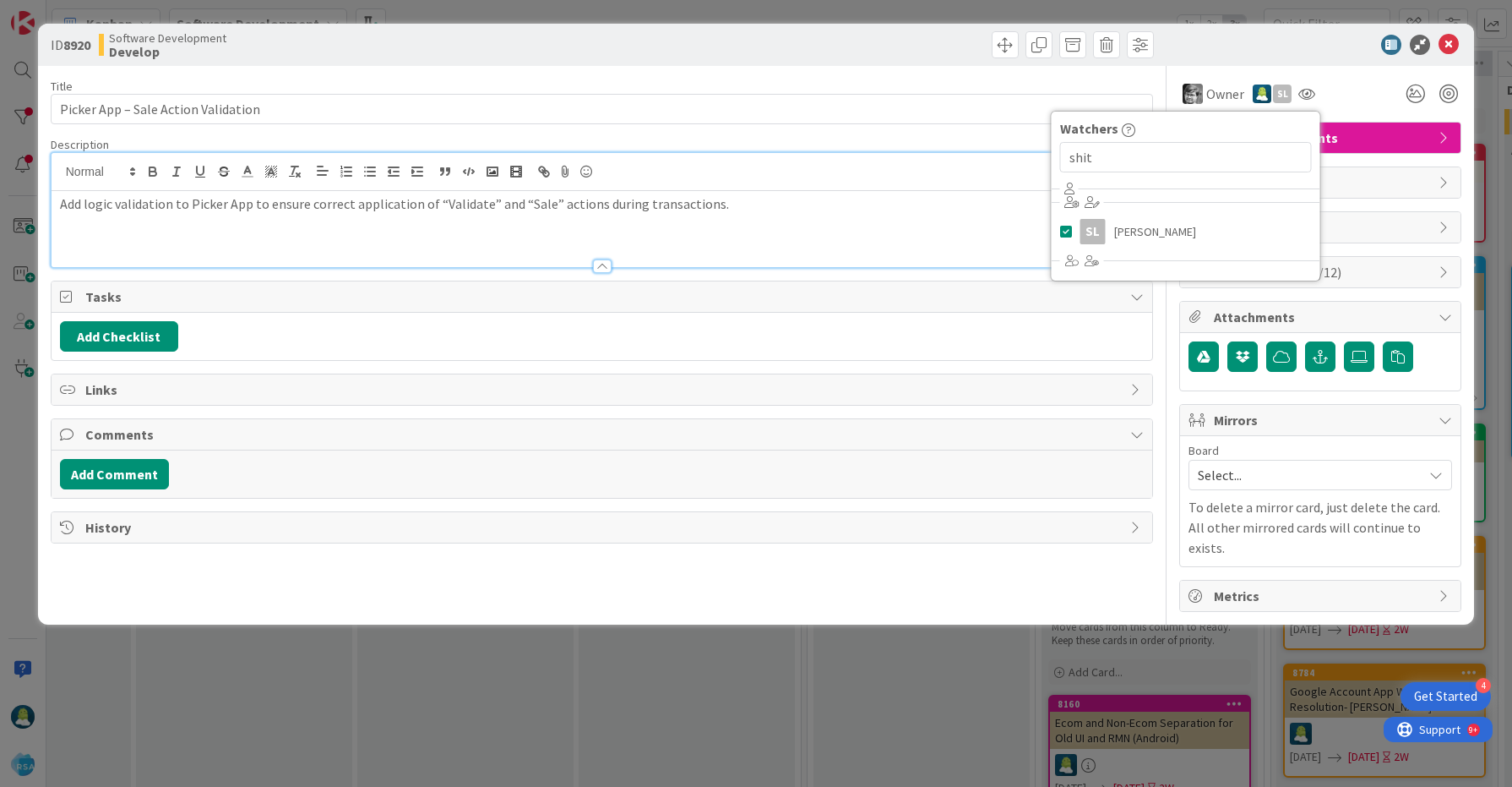
click at [964, 179] on div "Reshma Dhaduk just joined SL Shital Lathiya joined 1 m ago Add logic validation…" at bounding box center [602, 210] width 1102 height 114
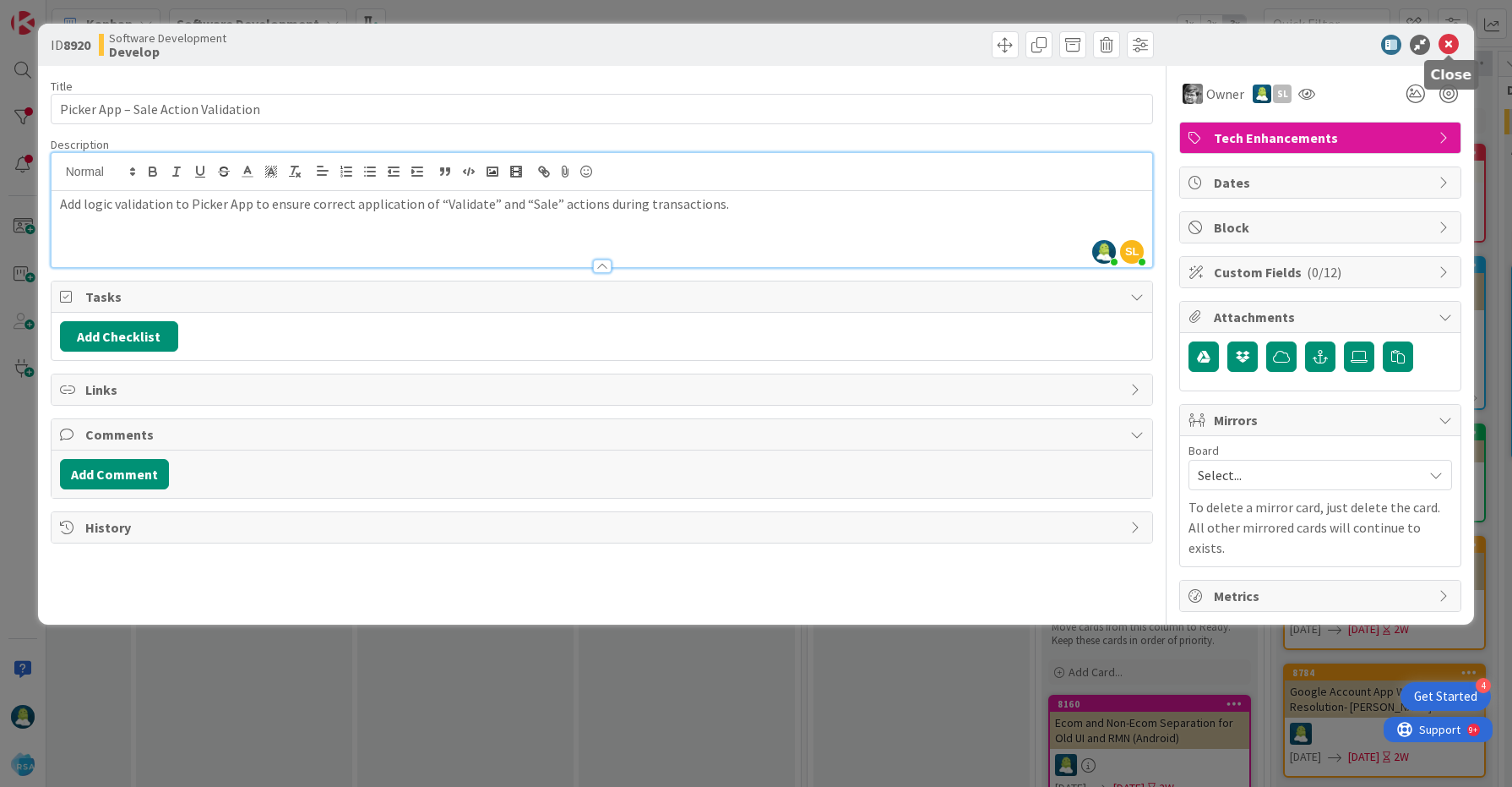
click at [1455, 41] on icon at bounding box center [1449, 45] width 20 height 20
